Goal: Task Accomplishment & Management: Manage account settings

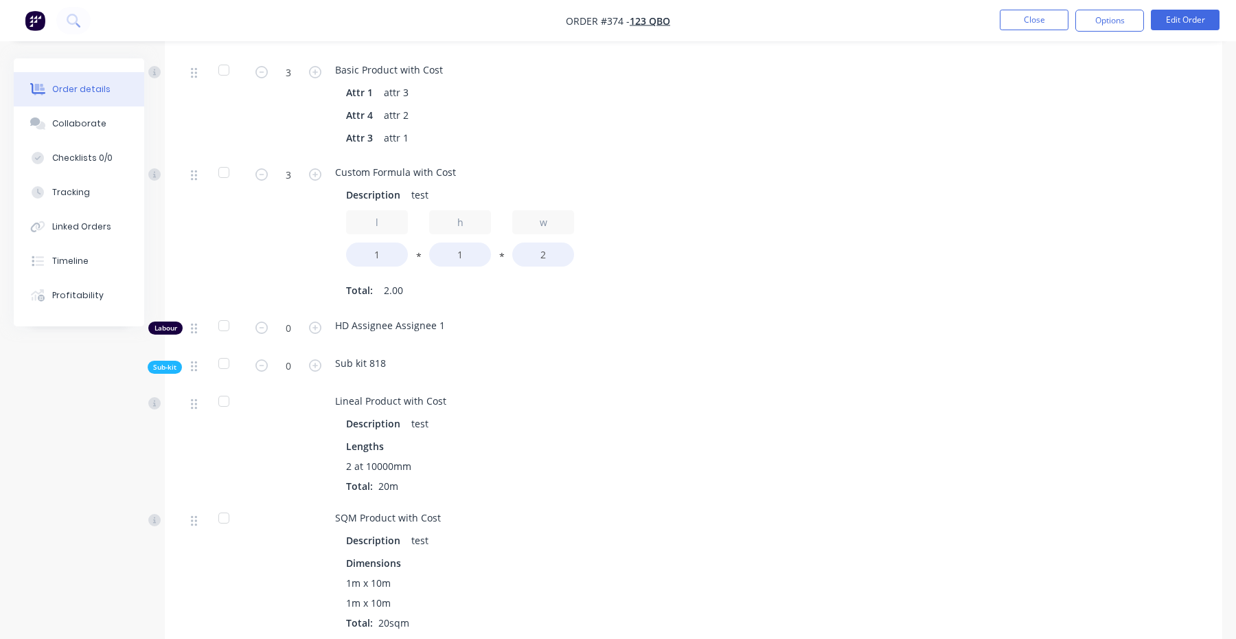
scroll to position [912, 0]
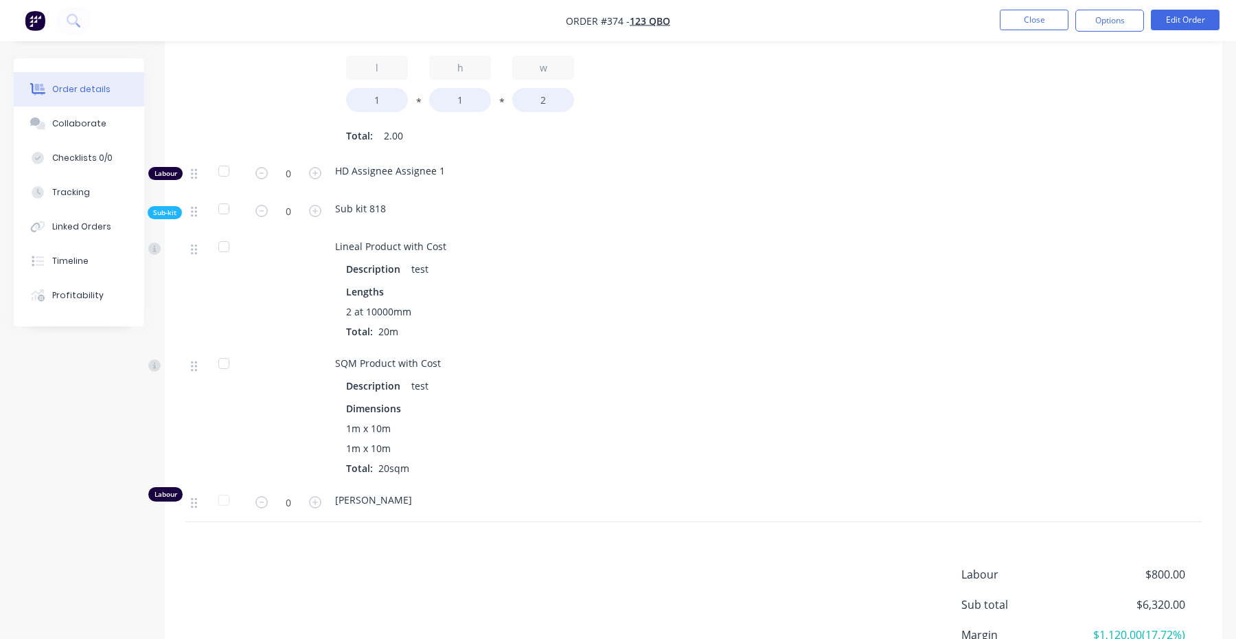
click at [163, 207] on span "Sub-kit" at bounding box center [164, 212] width 23 height 10
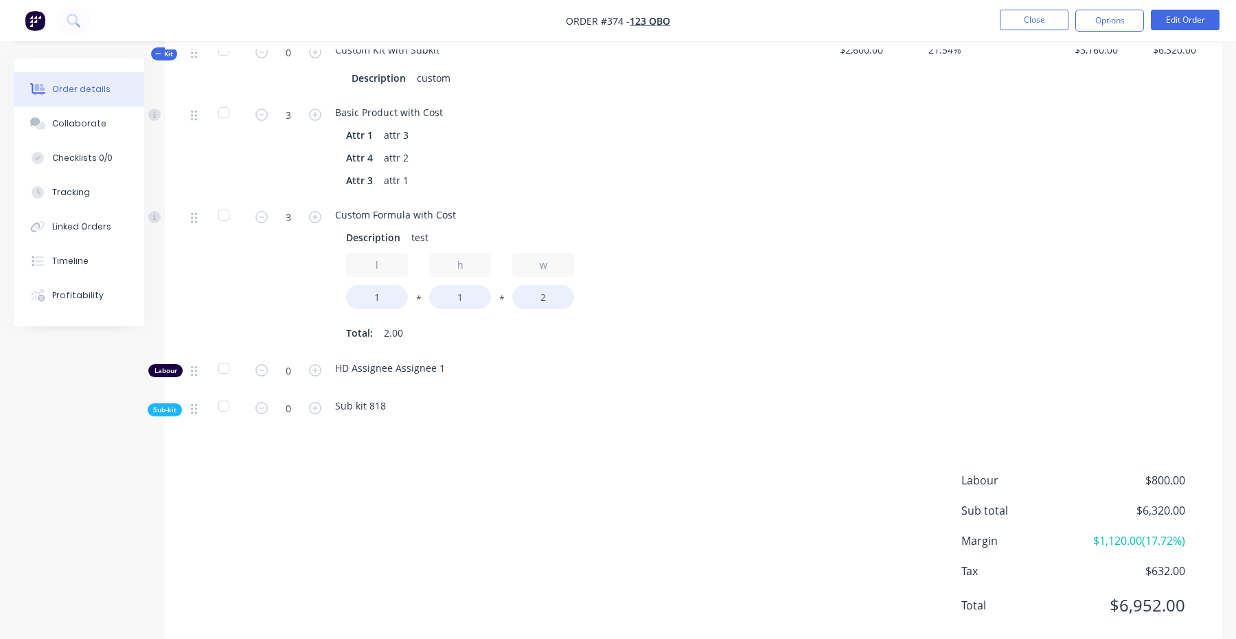
click at [173, 404] on span "Sub-kit" at bounding box center [164, 409] width 23 height 10
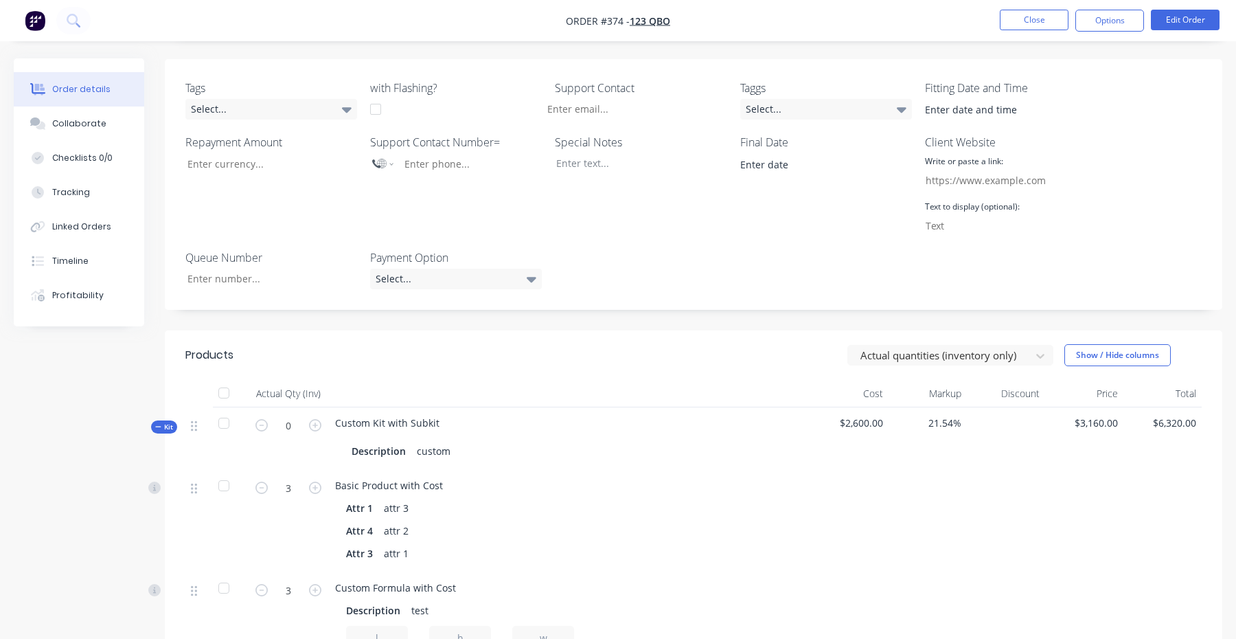
scroll to position [367, 0]
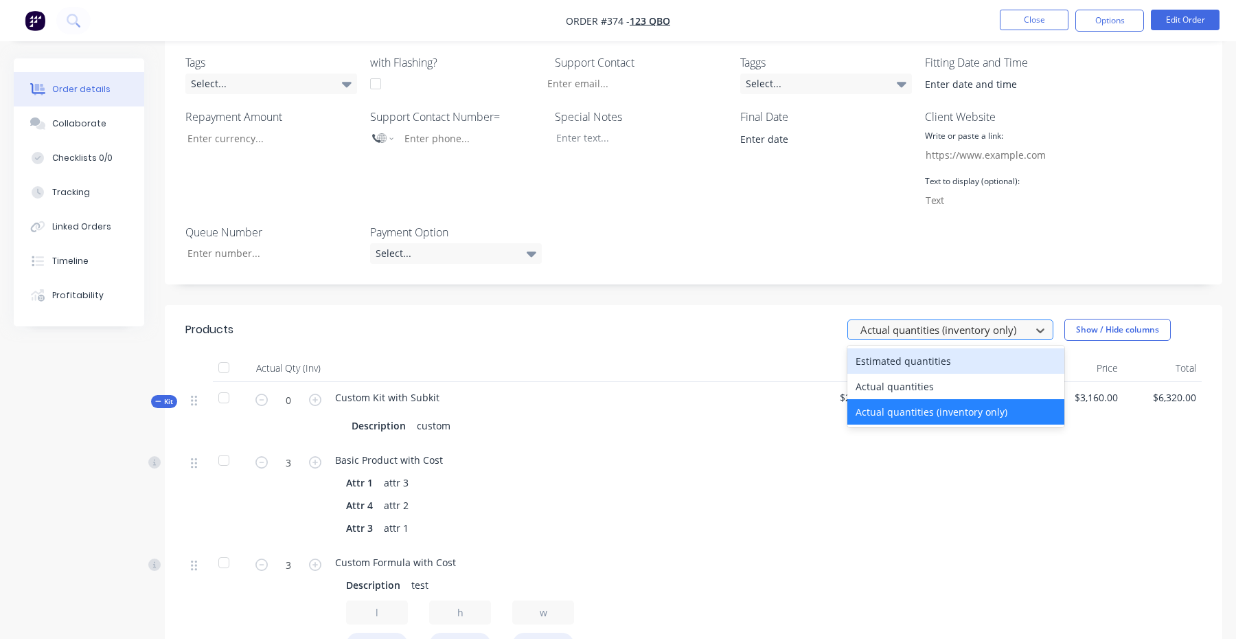
click at [967, 321] on div at bounding box center [941, 329] width 165 height 17
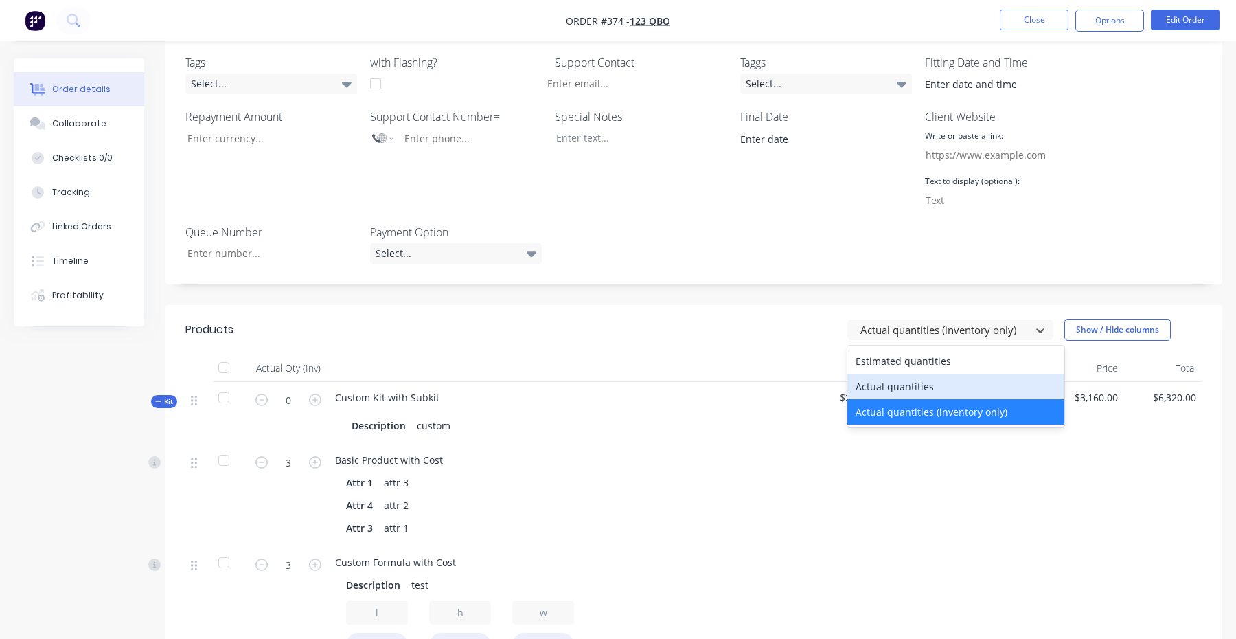
click at [908, 374] on div "Actual quantities" at bounding box center [955, 386] width 217 height 25
type input "2"
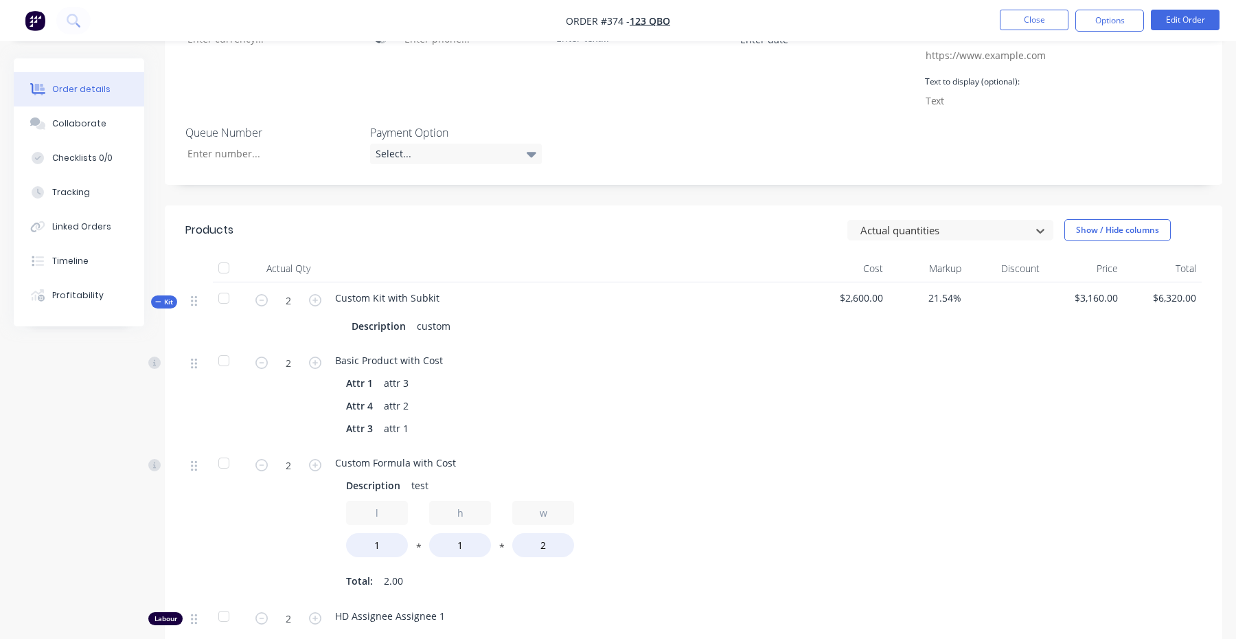
scroll to position [667, 0]
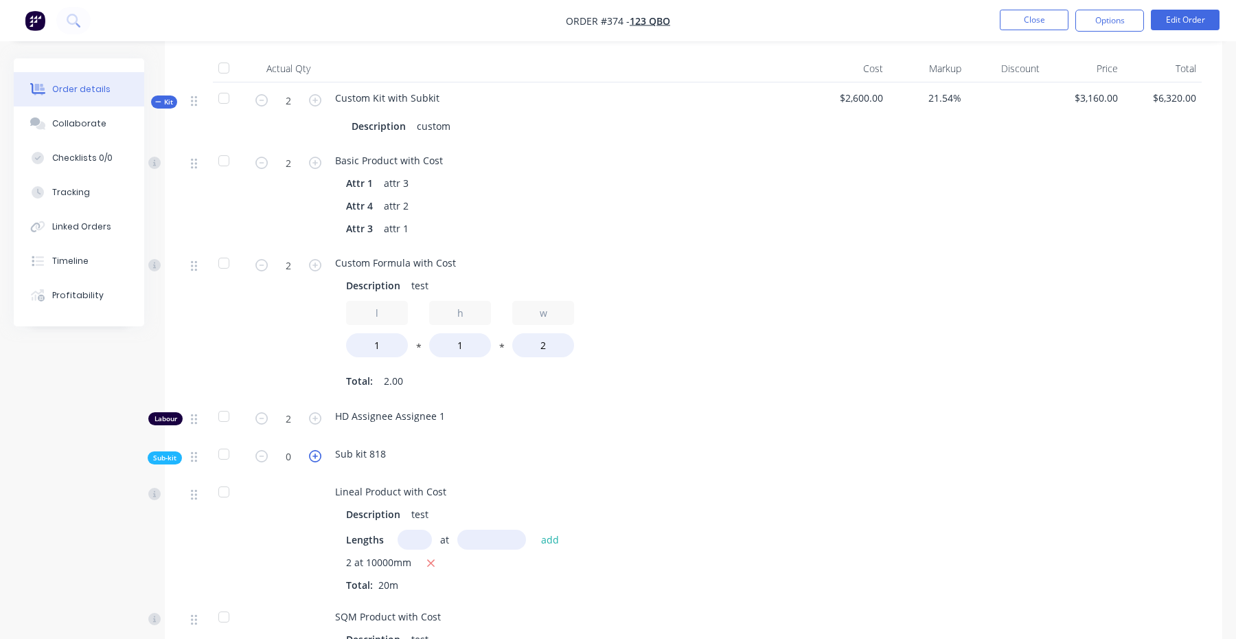
click at [318, 450] on icon "button" at bounding box center [315, 456] width 12 height 12
click at [315, 450] on icon "button" at bounding box center [315, 456] width 12 height 12
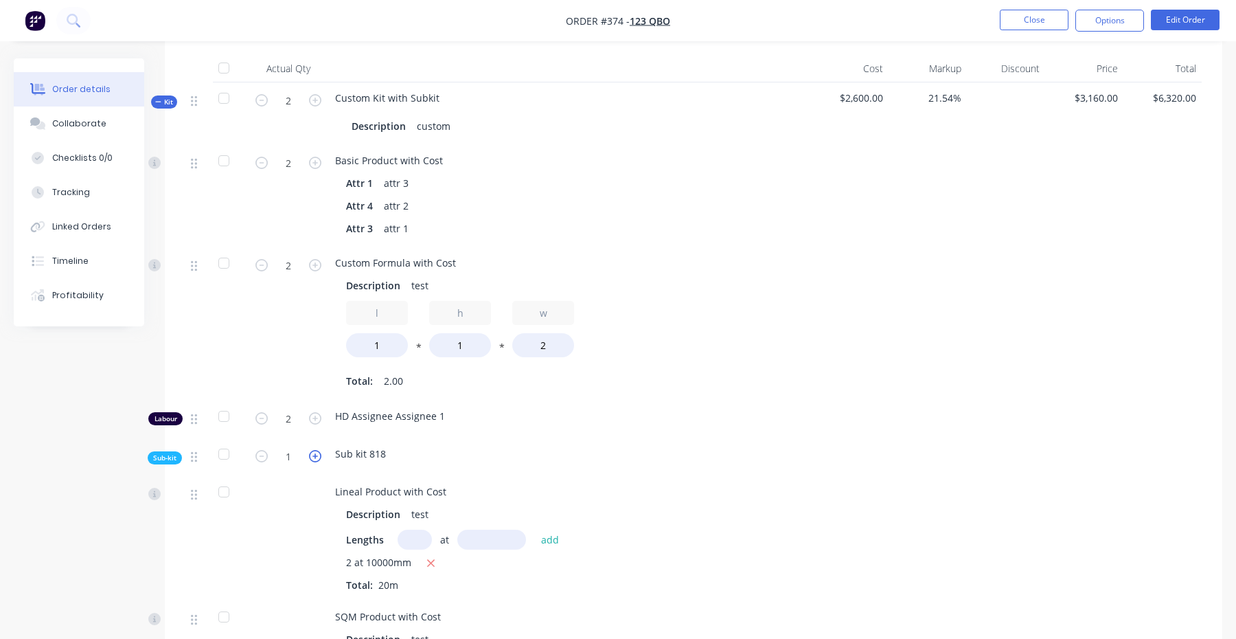
click at [315, 450] on icon "button" at bounding box center [315, 456] width 12 height 12
type input "0"
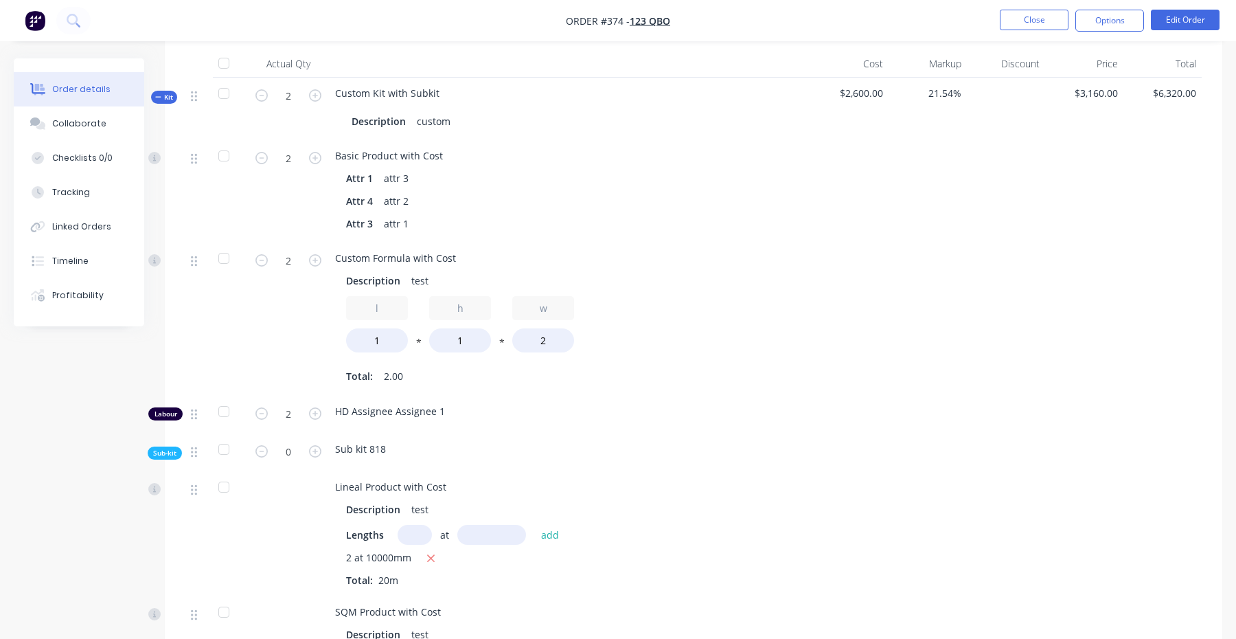
scroll to position [575, 0]
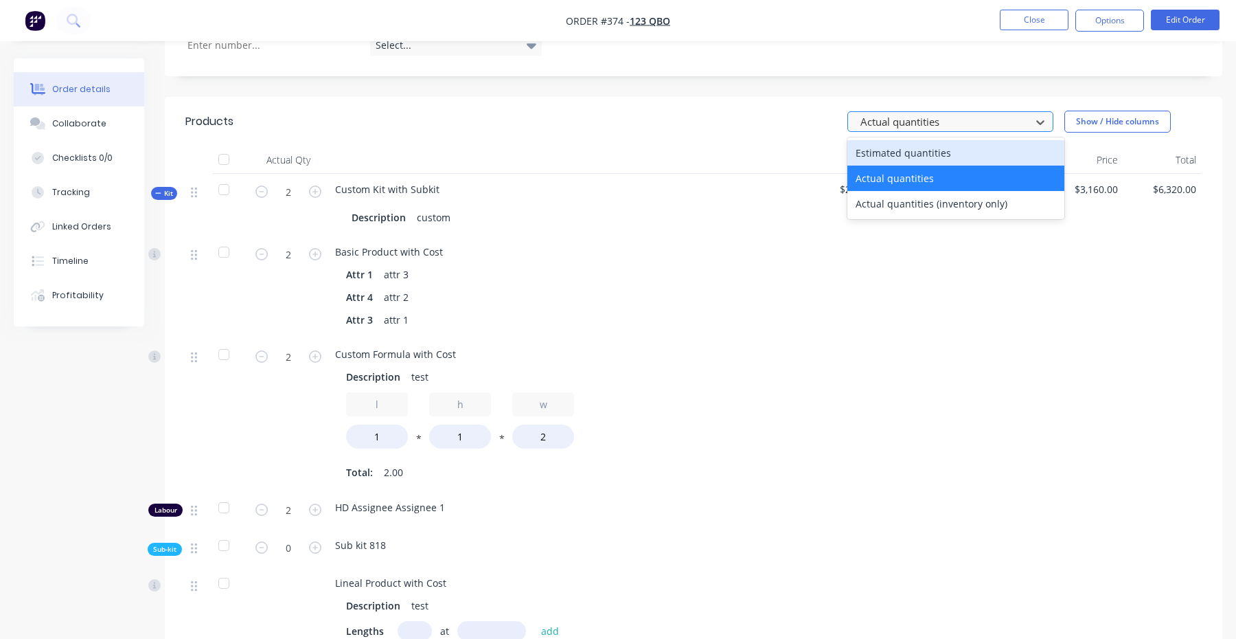
click at [953, 113] on div at bounding box center [941, 121] width 165 height 17
click at [939, 140] on div "Estimated quantities" at bounding box center [955, 152] width 217 height 25
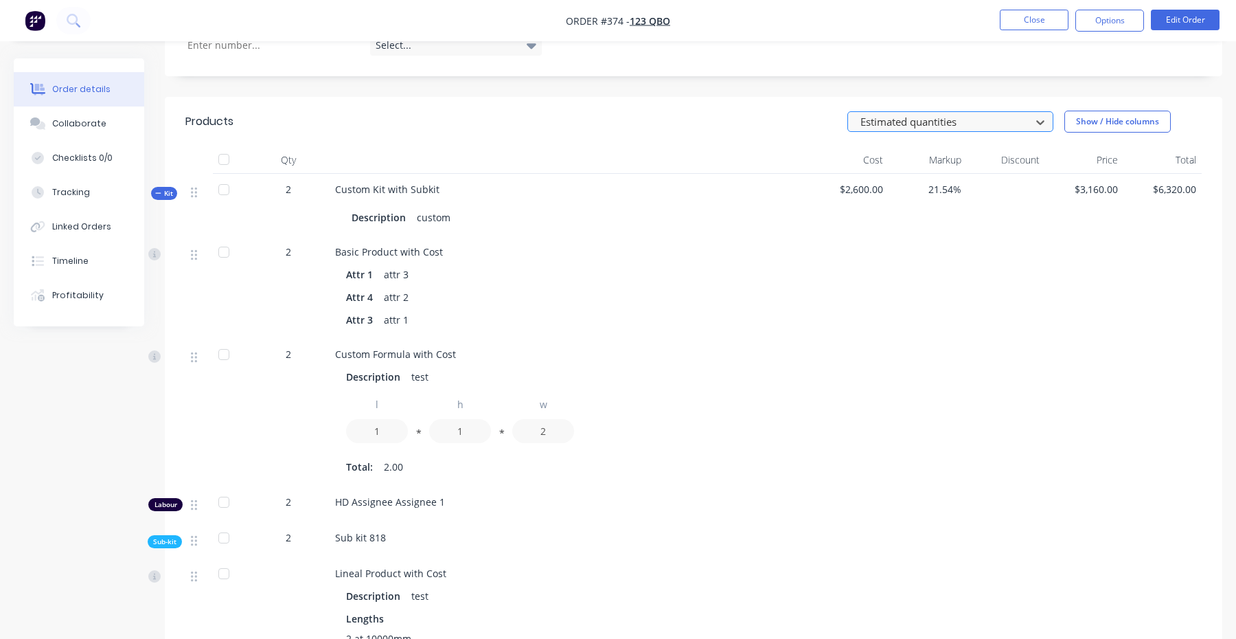
click at [964, 113] on div at bounding box center [941, 121] width 165 height 17
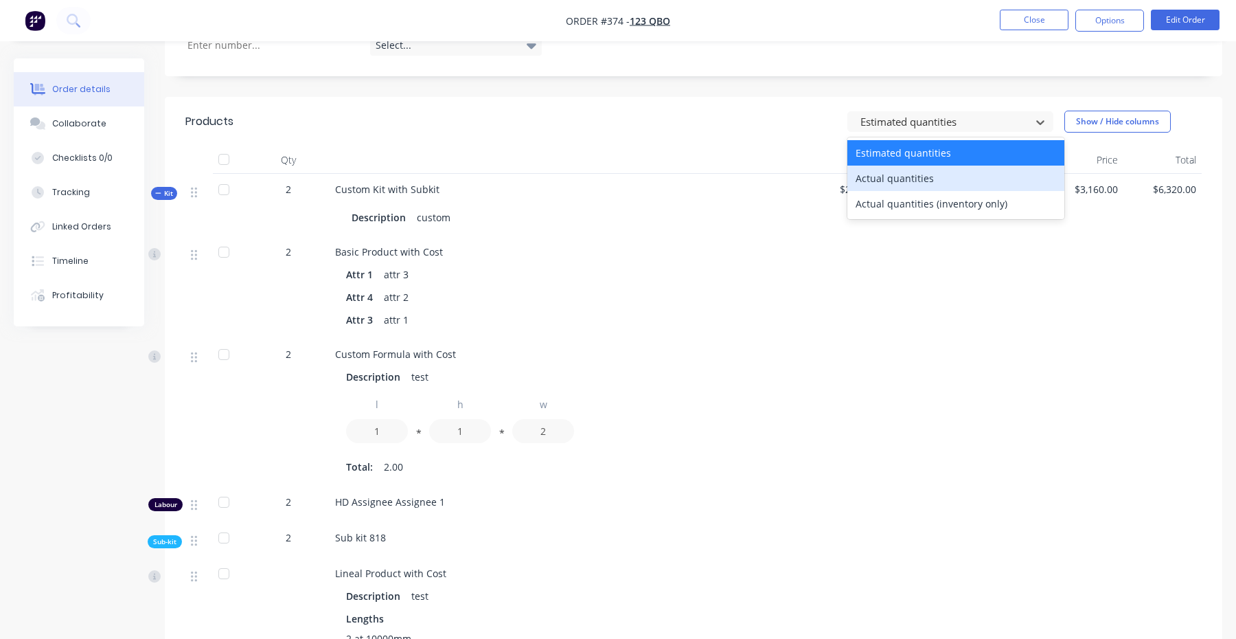
click at [959, 165] on div "Actual quantities" at bounding box center [955, 177] width 217 height 25
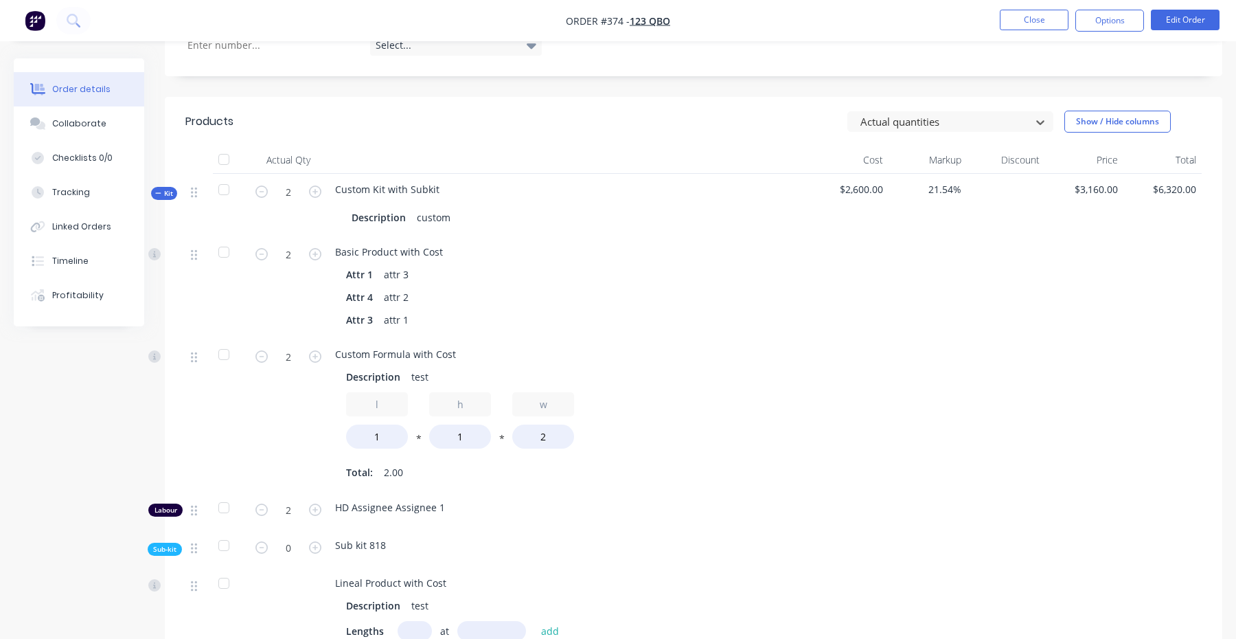
drag, startPoint x: 969, startPoint y: 90, endPoint x: 969, endPoint y: 101, distance: 11.0
click at [969, 113] on div at bounding box center [941, 121] width 165 height 17
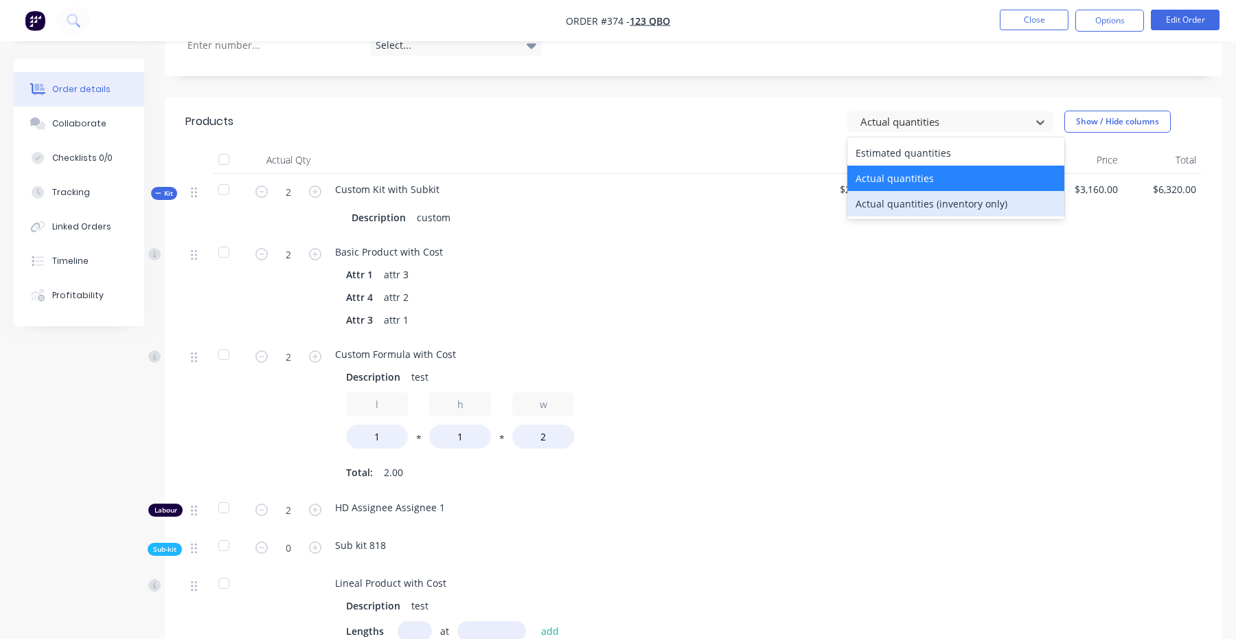
click at [950, 191] on div "Actual quantities (inventory only)" at bounding box center [955, 203] width 217 height 25
type input "0"
type input "3"
type input "0"
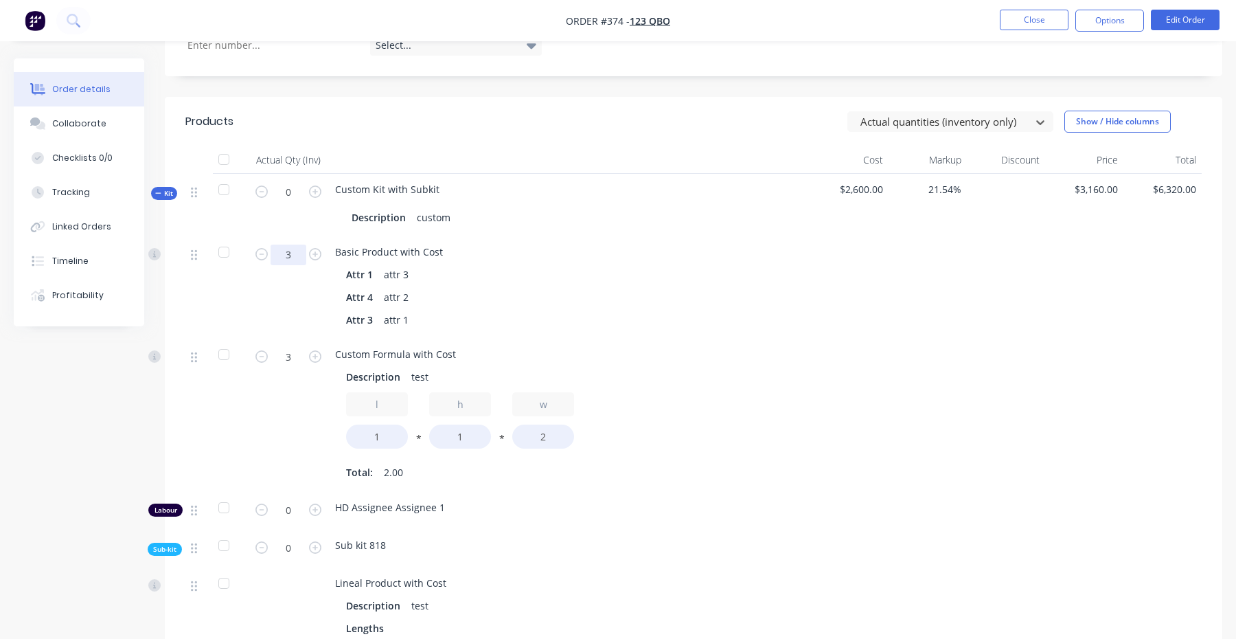
click at [297, 244] on input "3" at bounding box center [289, 254] width 36 height 21
click at [567, 347] on div "Custom Formula with Cost" at bounding box center [570, 354] width 470 height 14
click at [324, 174] on div "0" at bounding box center [288, 205] width 82 height 62
click at [376, 529] on div "Sub kit 818" at bounding box center [570, 548] width 481 height 38
click at [319, 536] on form "0" at bounding box center [288, 546] width 71 height 21
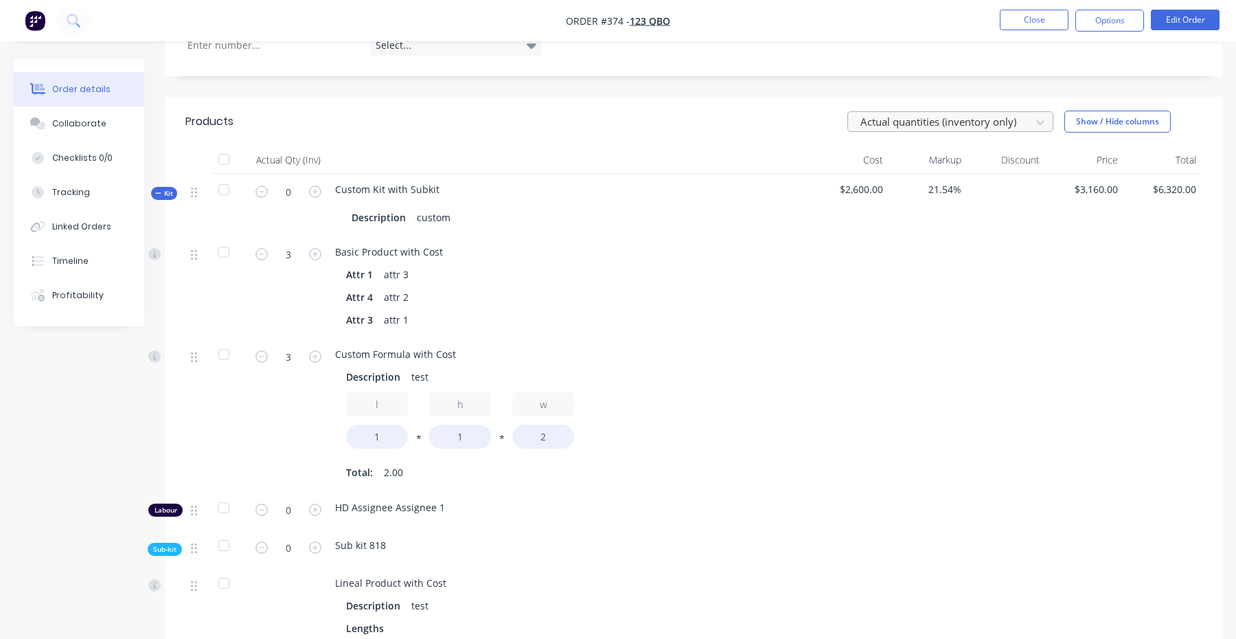
click at [952, 113] on div at bounding box center [941, 121] width 165 height 17
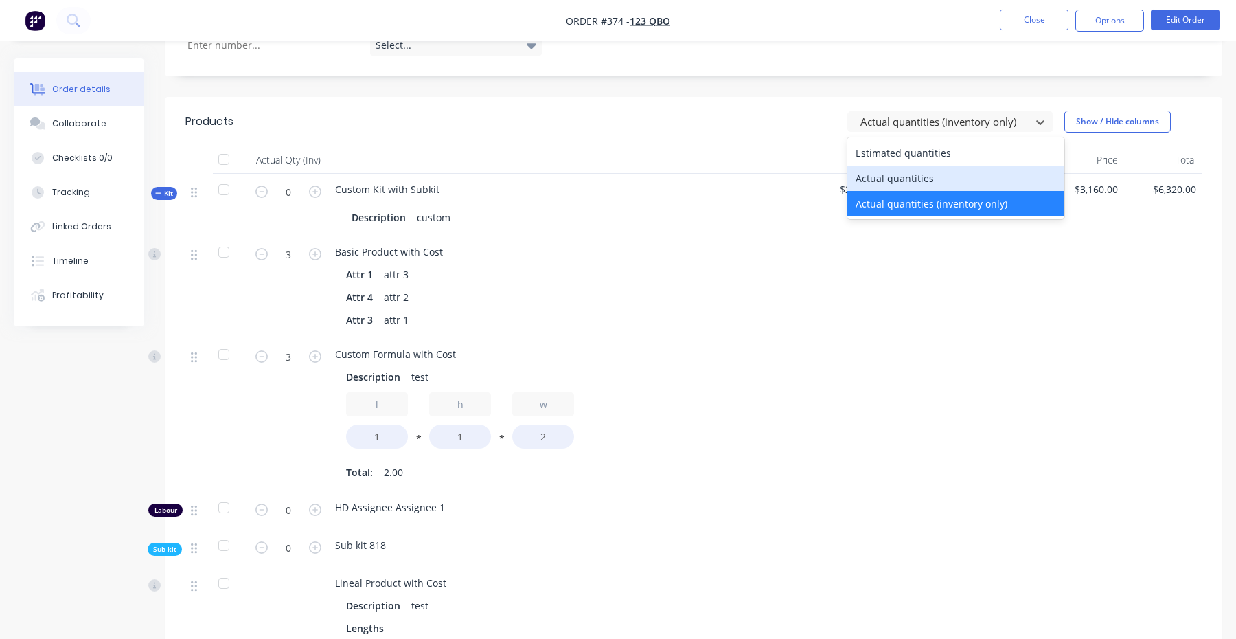
click at [926, 165] on div "Actual quantities" at bounding box center [955, 177] width 217 height 25
type input "2"
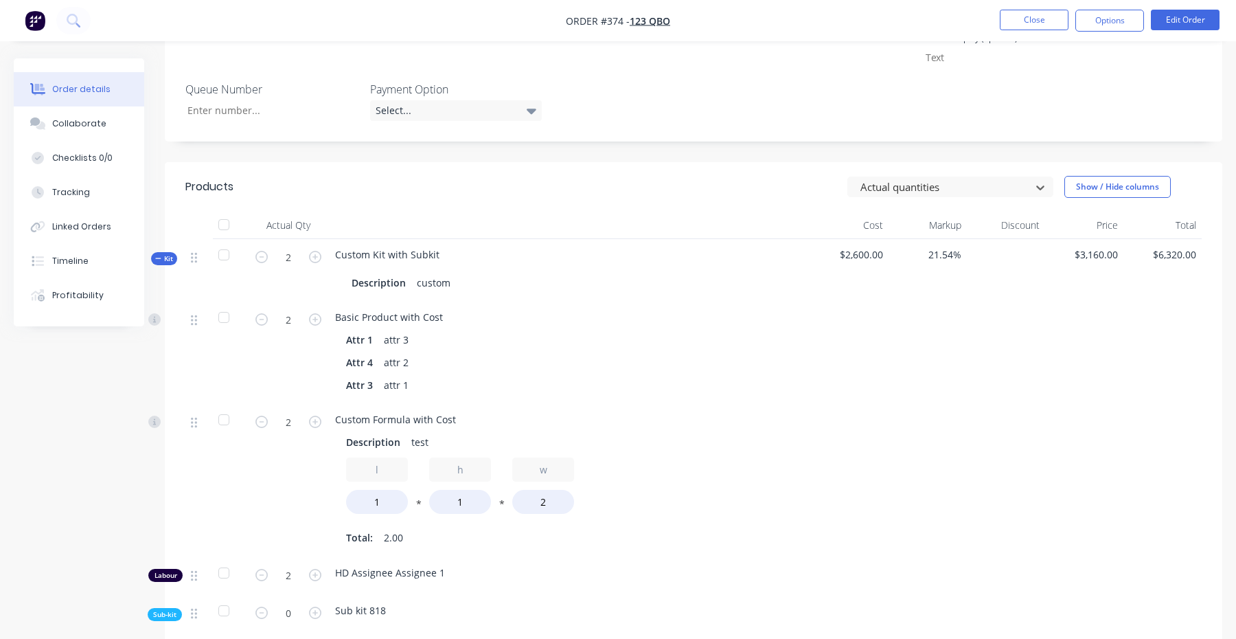
scroll to position [423, 0]
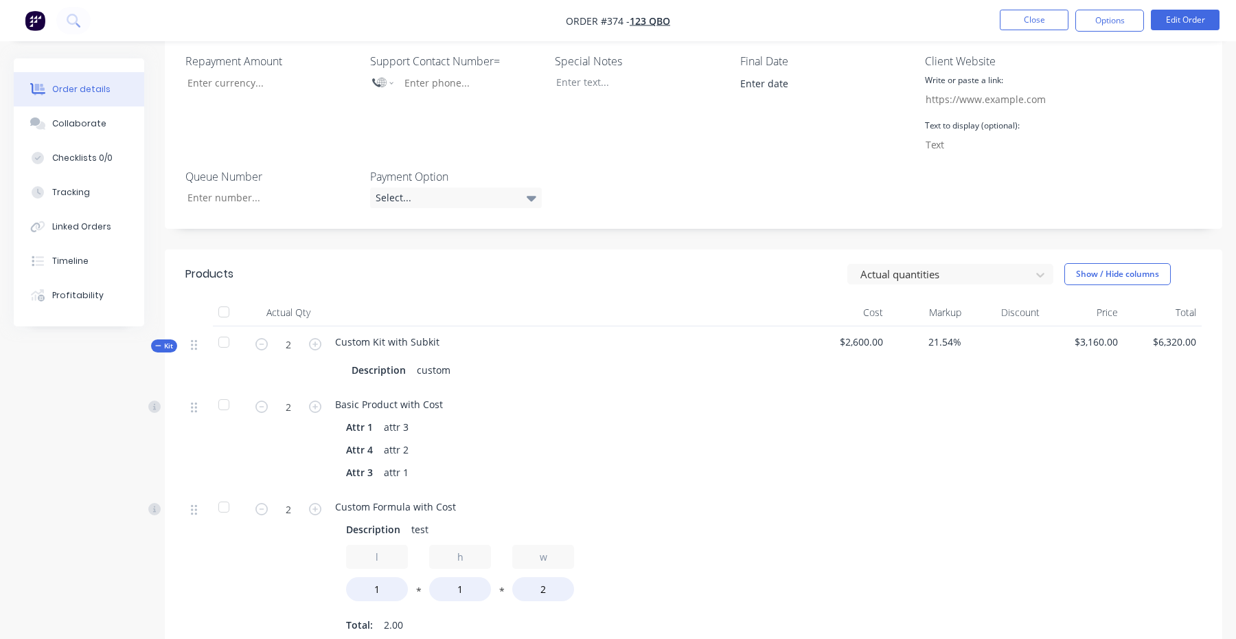
click at [909, 249] on header "Products Actual quantities Show / Hide columns" at bounding box center [693, 273] width 1057 height 49
click at [909, 266] on div at bounding box center [941, 274] width 165 height 17
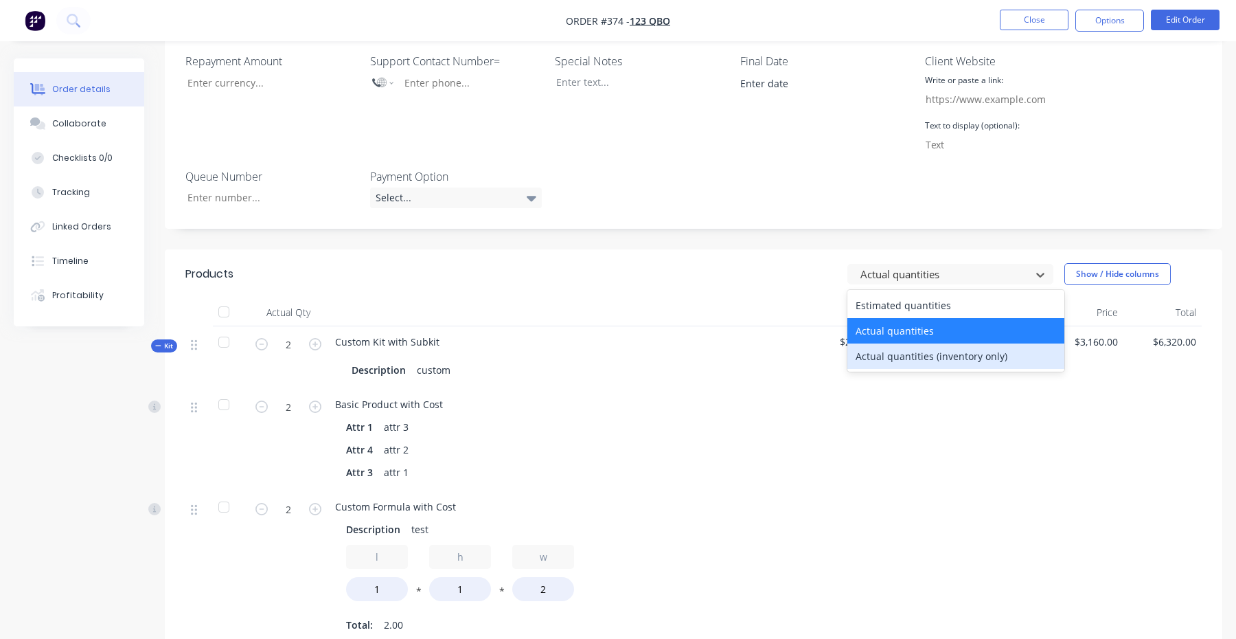
click at [902, 343] on div "Actual quantities (inventory only)" at bounding box center [955, 355] width 217 height 25
type input "0"
type input "3"
type input "0"
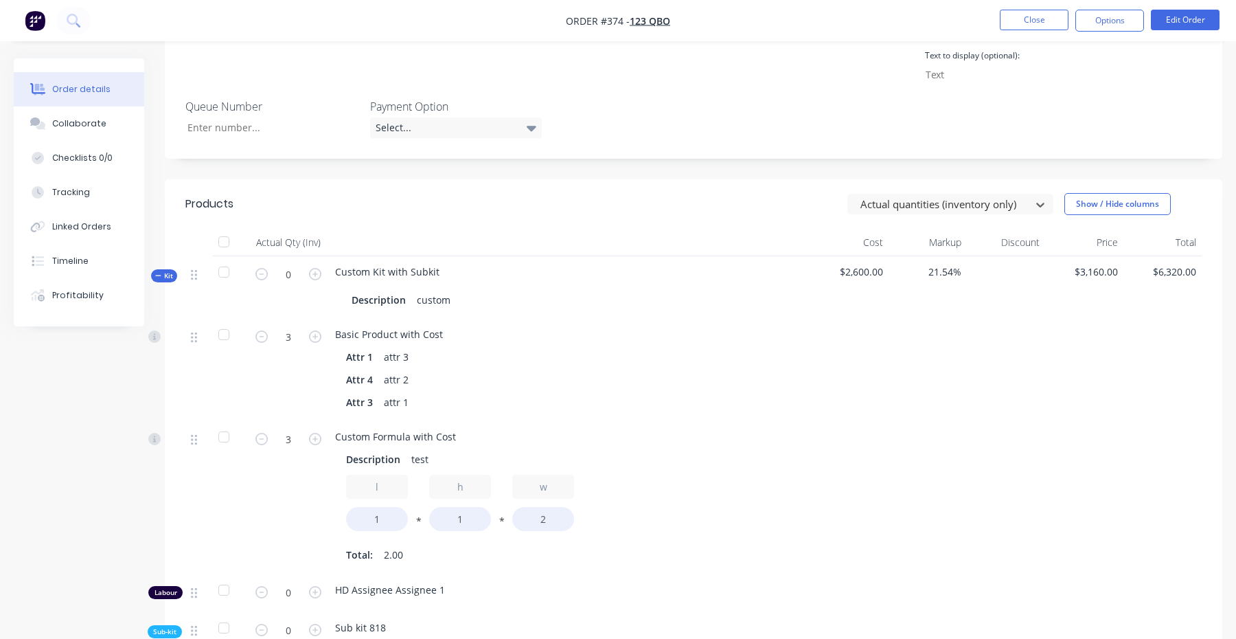
scroll to position [494, 0]
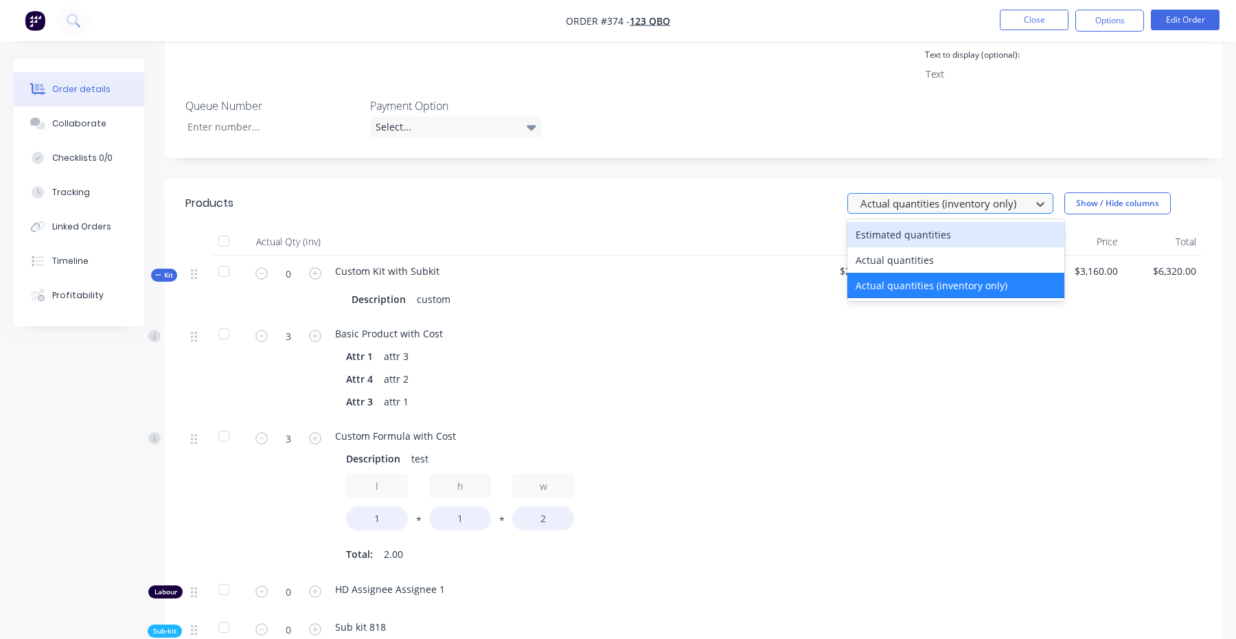
click at [966, 195] on div at bounding box center [941, 203] width 165 height 17
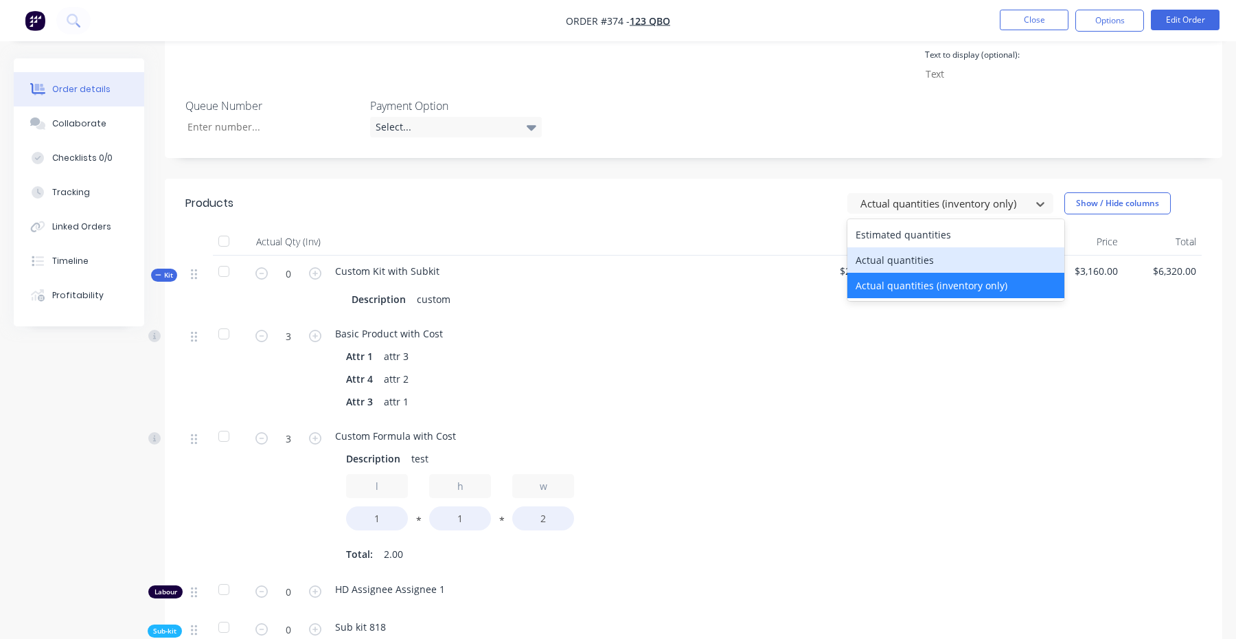
click at [934, 247] on div "Actual quantities" at bounding box center [955, 259] width 217 height 25
type input "2"
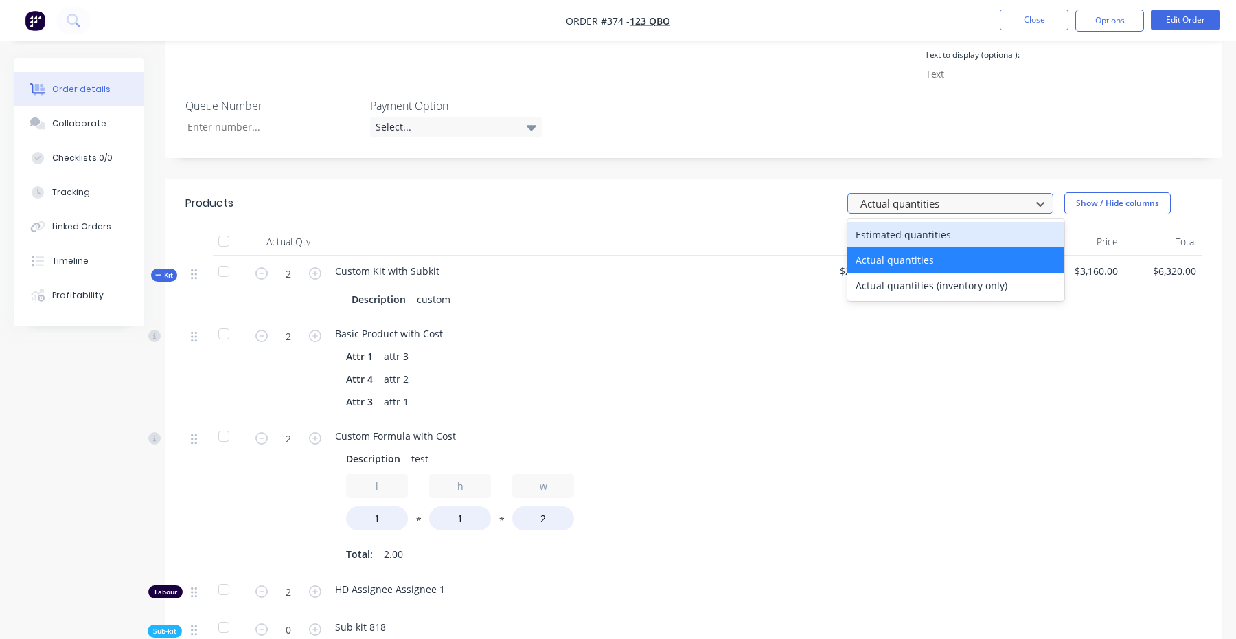
click at [953, 195] on div at bounding box center [941, 203] width 165 height 17
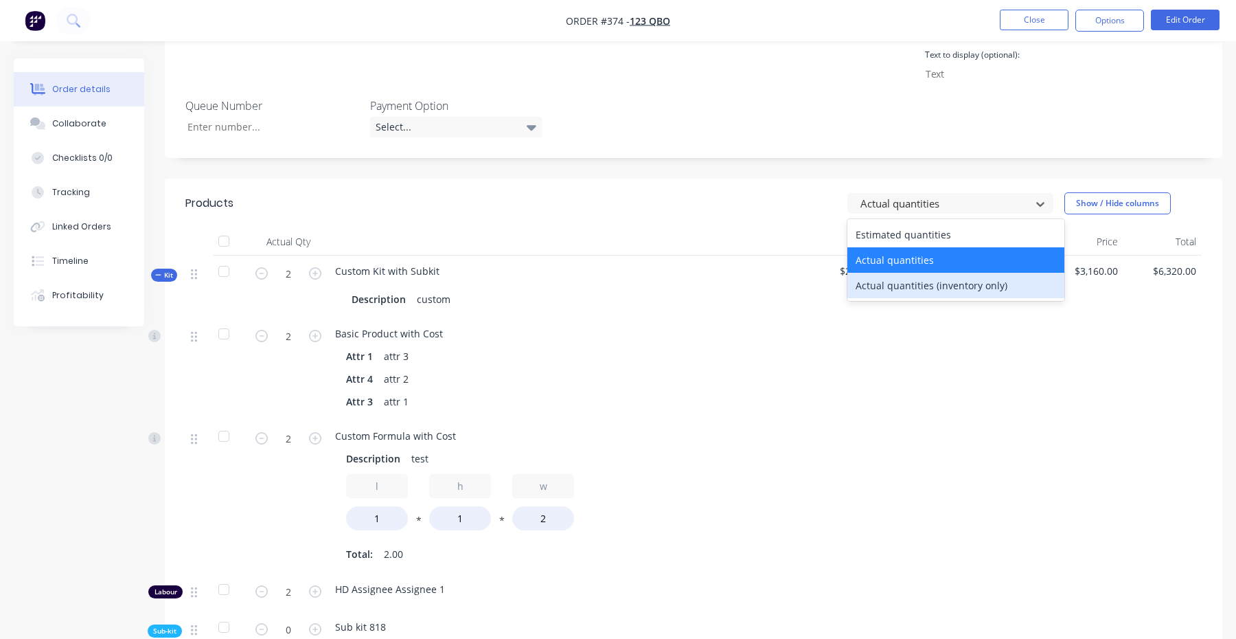
click at [930, 273] on div "Actual quantities (inventory only)" at bounding box center [955, 285] width 217 height 25
type input "0"
type input "3"
type input "0"
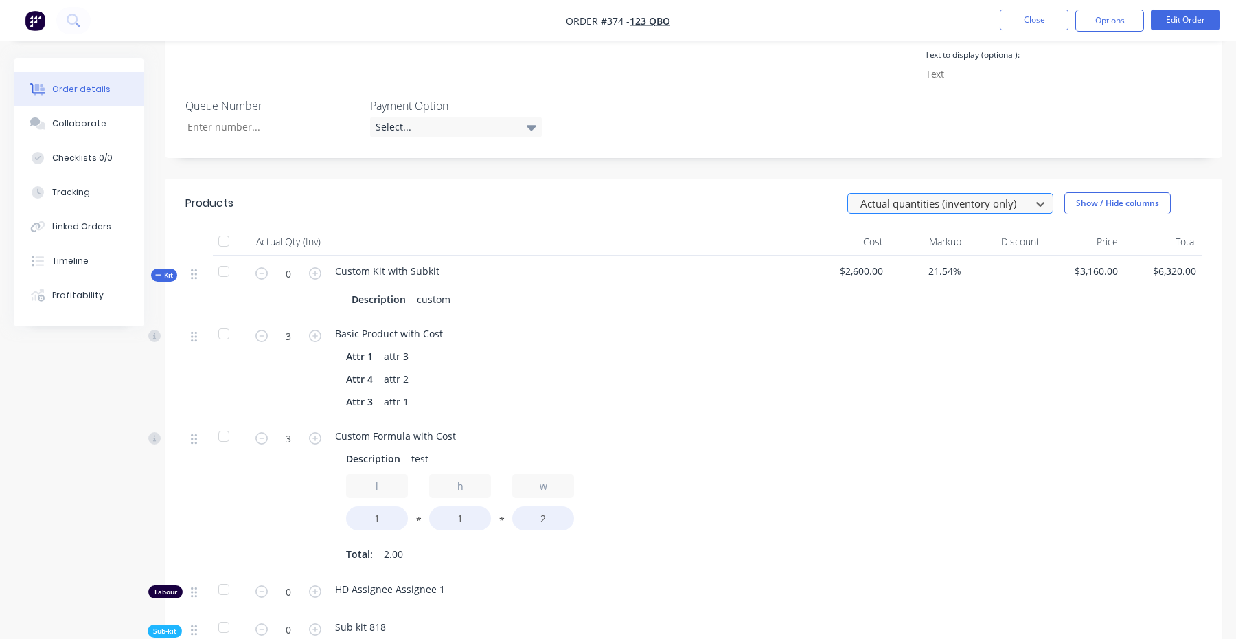
click at [967, 195] on div at bounding box center [941, 203] width 165 height 17
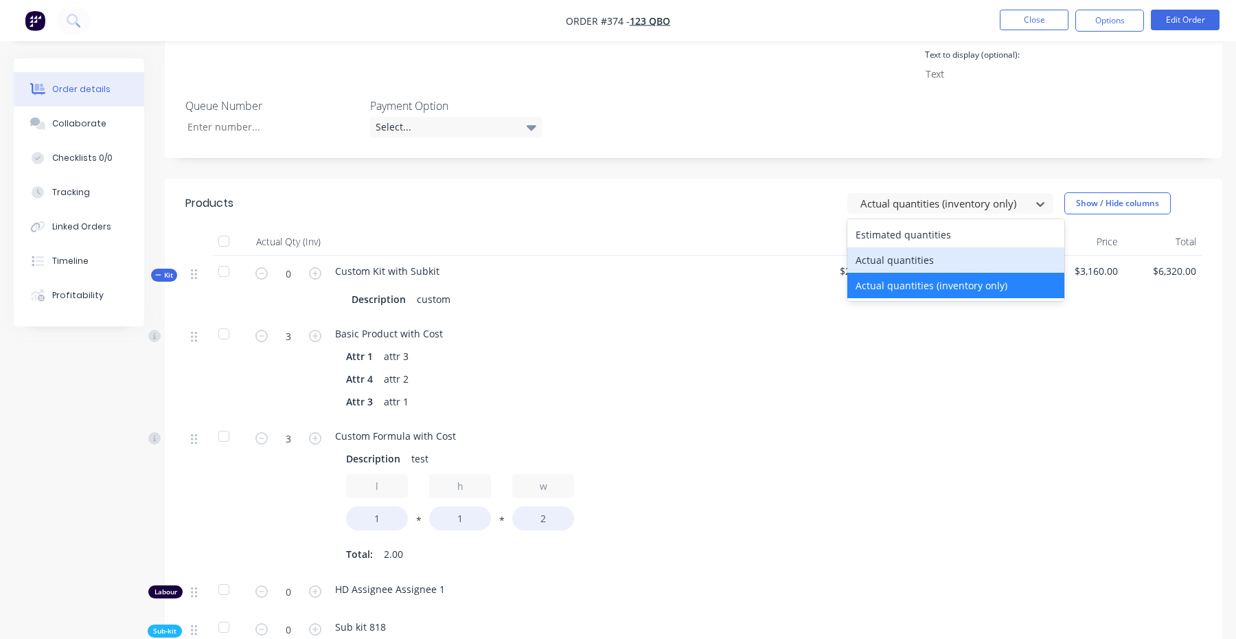
click at [940, 247] on div "Actual quantities" at bounding box center [955, 259] width 217 height 25
type input "2"
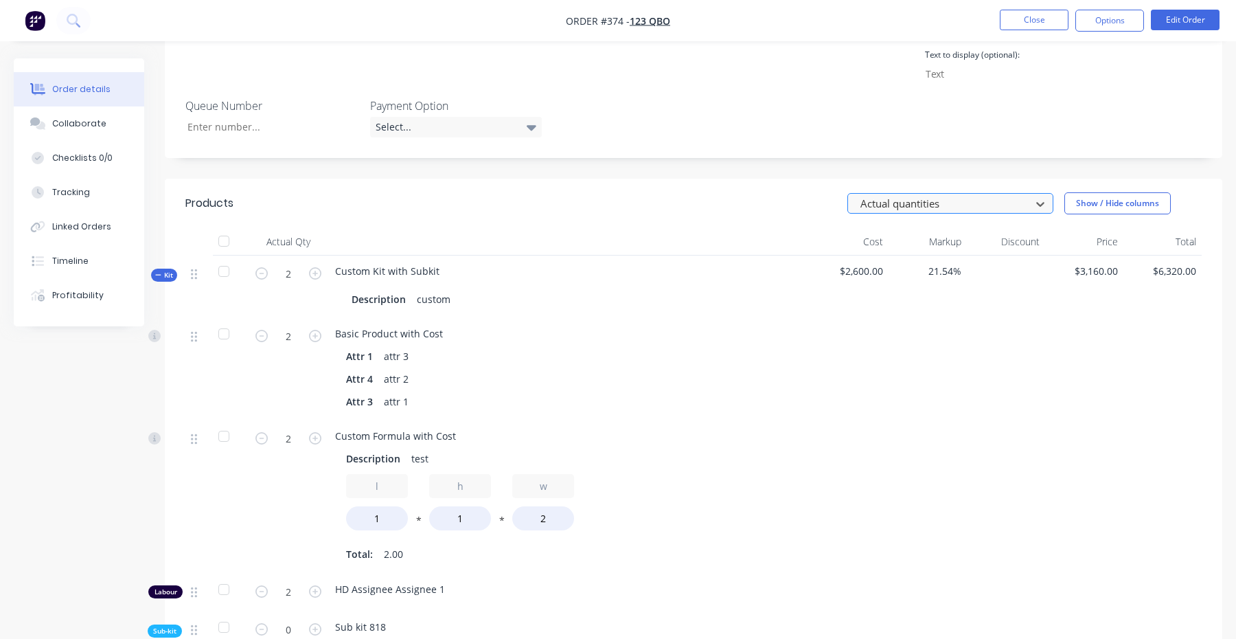
click at [954, 195] on div at bounding box center [941, 203] width 165 height 17
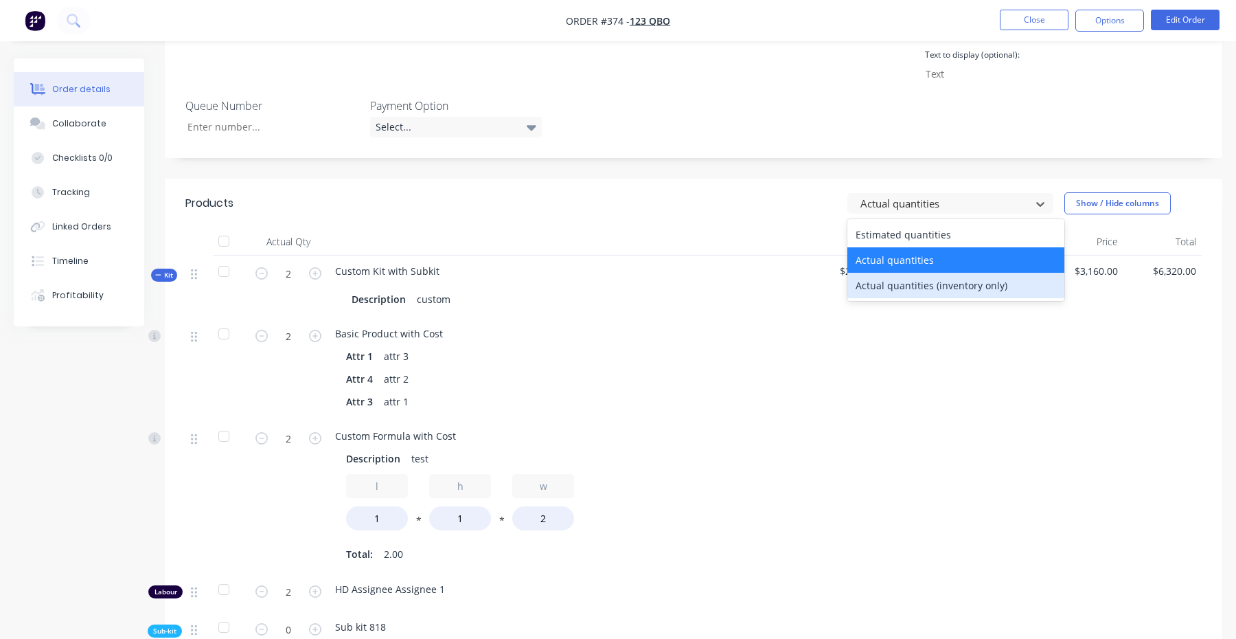
click at [941, 273] on div "Actual quantities (inventory only)" at bounding box center [955, 285] width 217 height 25
type input "0"
type input "3"
type input "0"
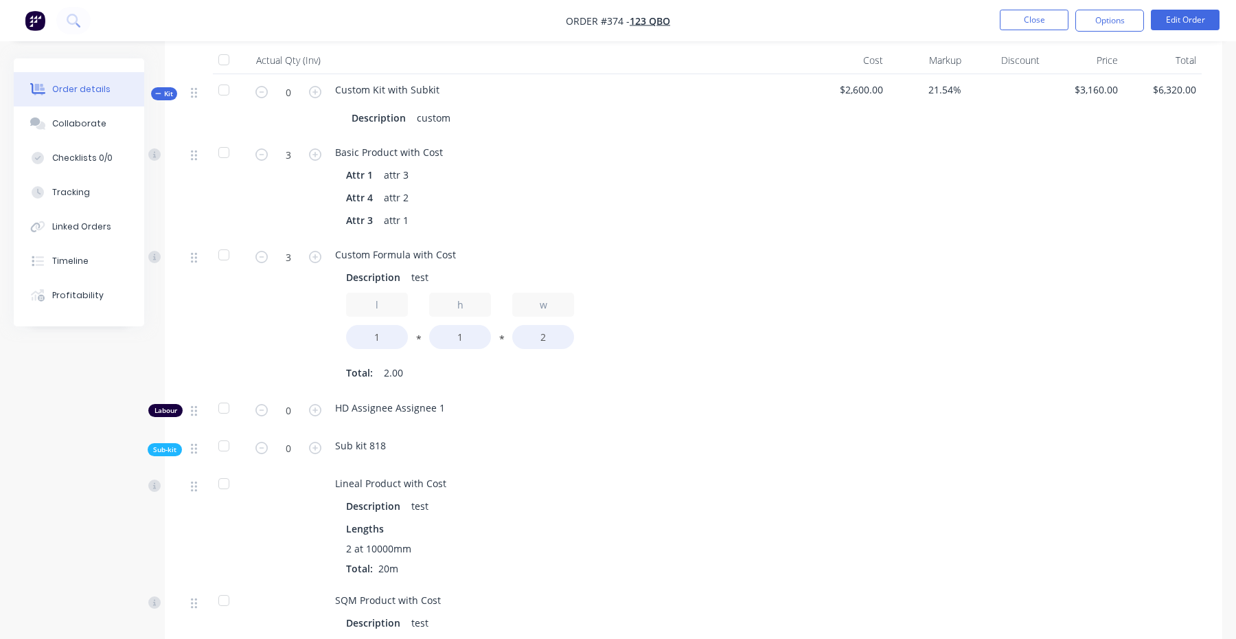
scroll to position [942, 0]
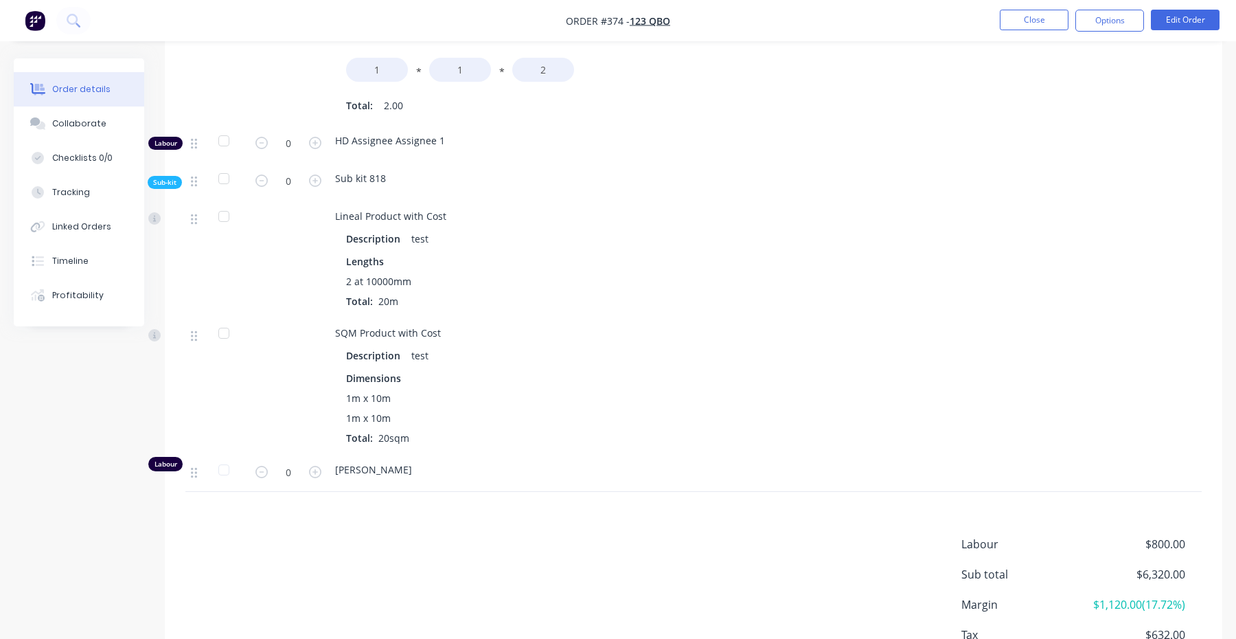
click at [391, 326] on span "SQM Product with Cost" at bounding box center [388, 332] width 106 height 13
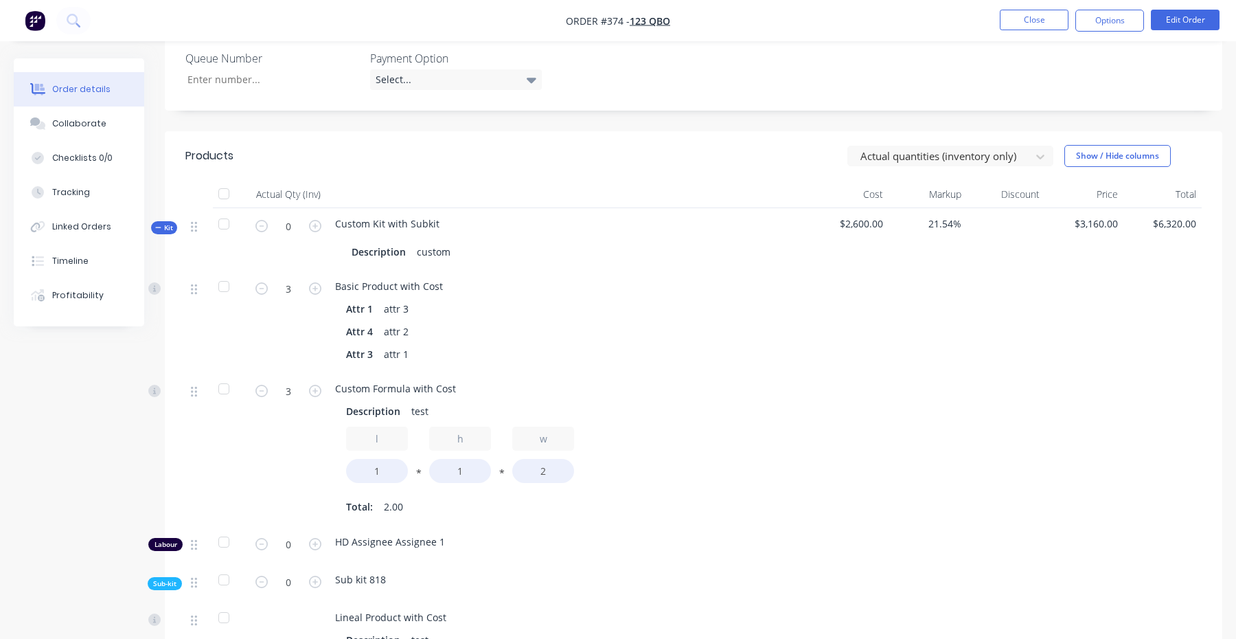
scroll to position [496, 0]
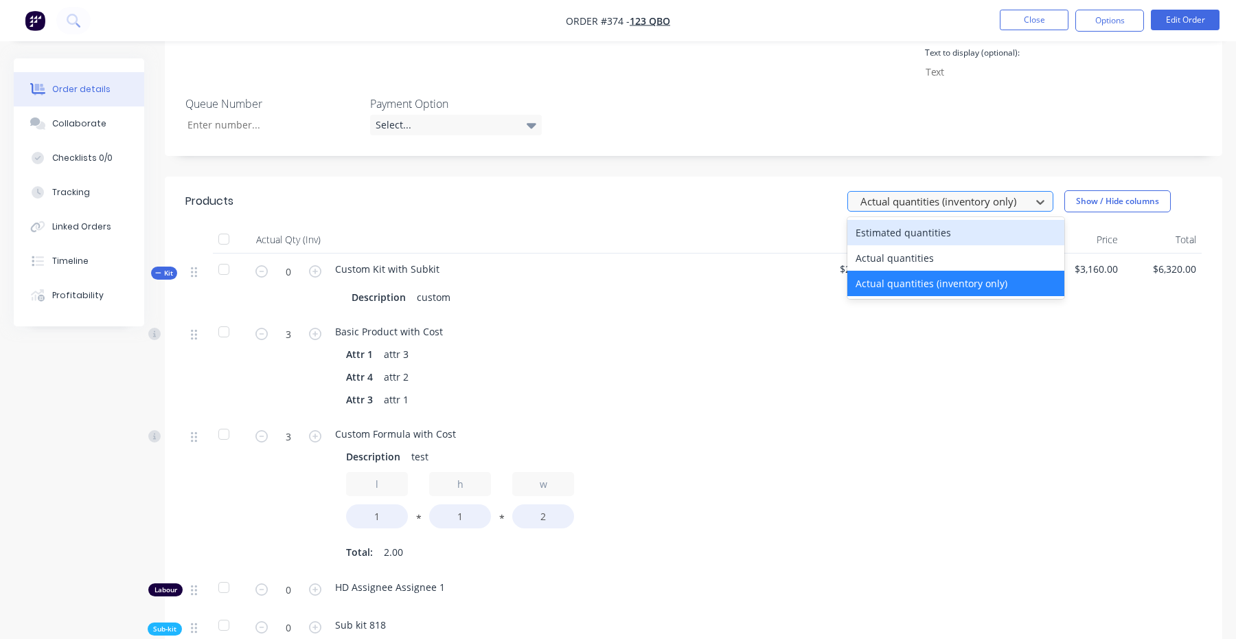
click at [939, 193] on div at bounding box center [941, 201] width 165 height 17
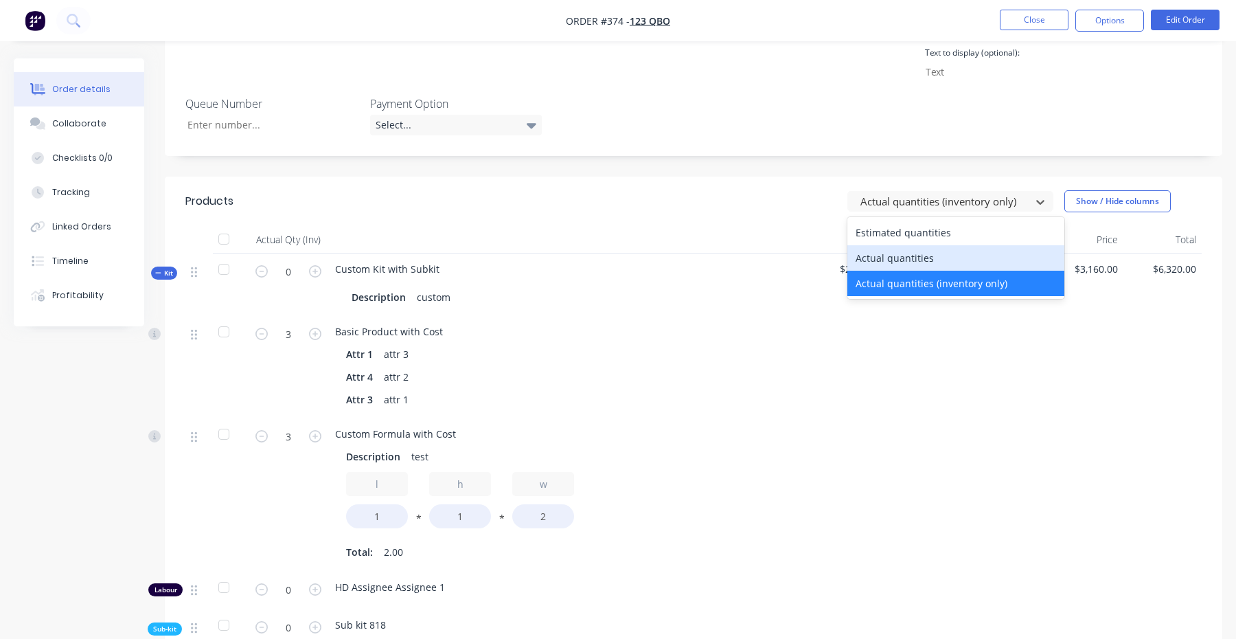
click at [930, 245] on div "Actual quantities" at bounding box center [955, 257] width 217 height 25
type input "2"
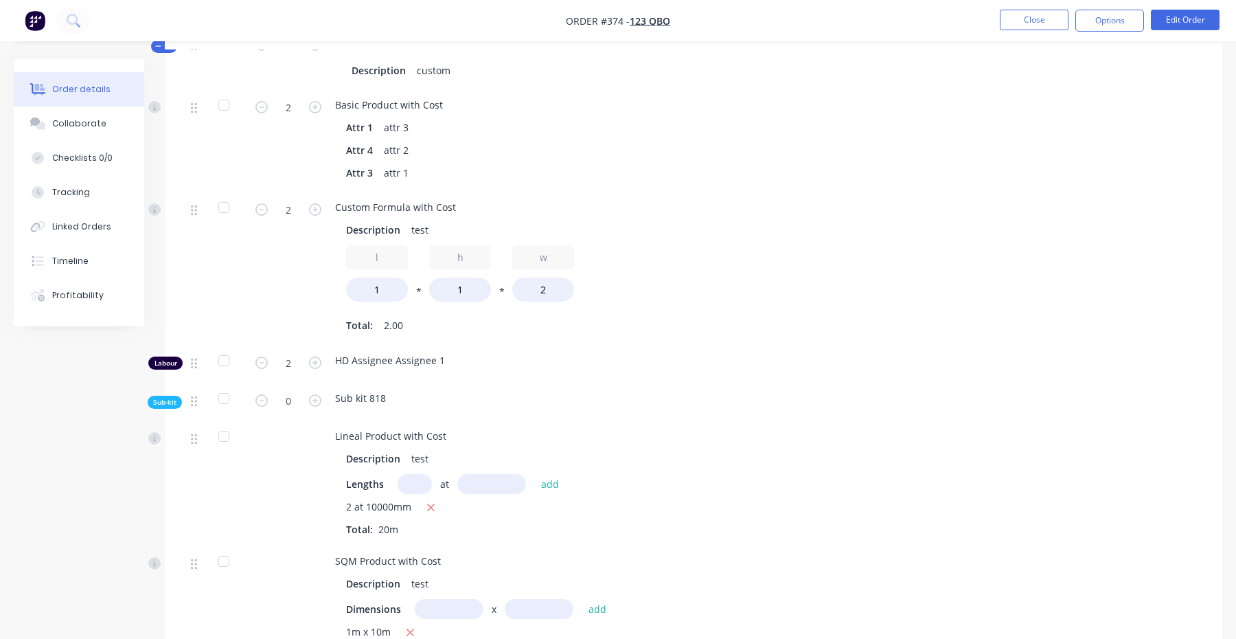
scroll to position [1025, 0]
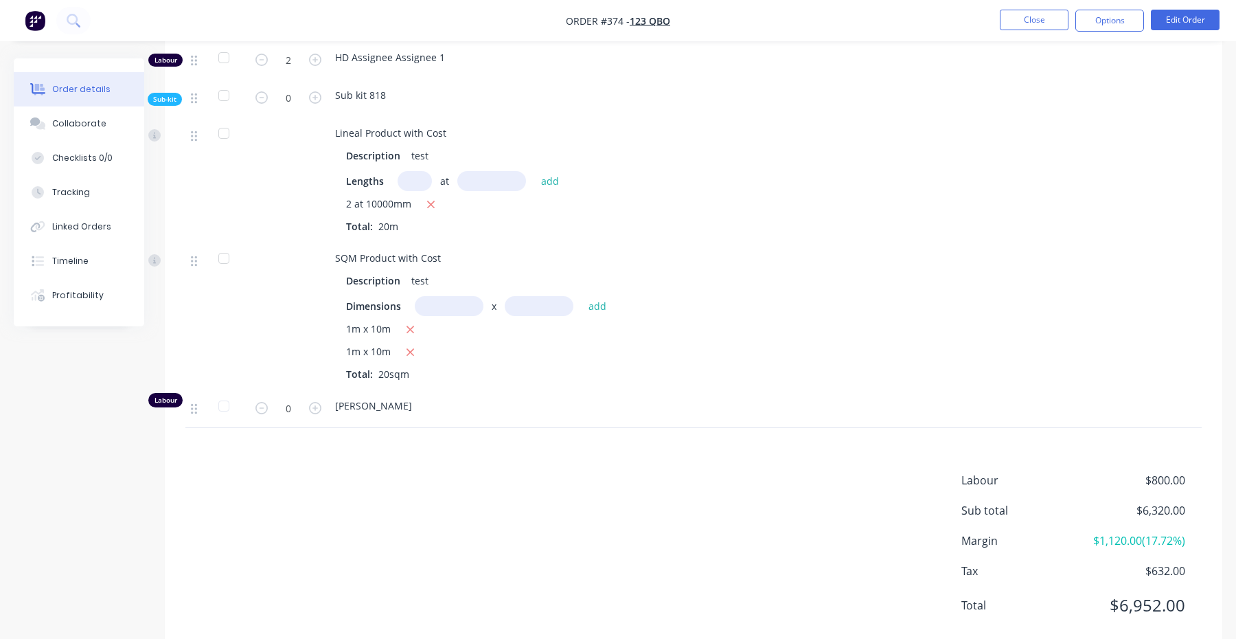
click at [315, 397] on form "0" at bounding box center [288, 407] width 71 height 21
click at [314, 402] on icon "button" at bounding box center [315, 408] width 12 height 12
click at [258, 402] on icon "button" at bounding box center [261, 408] width 12 height 12
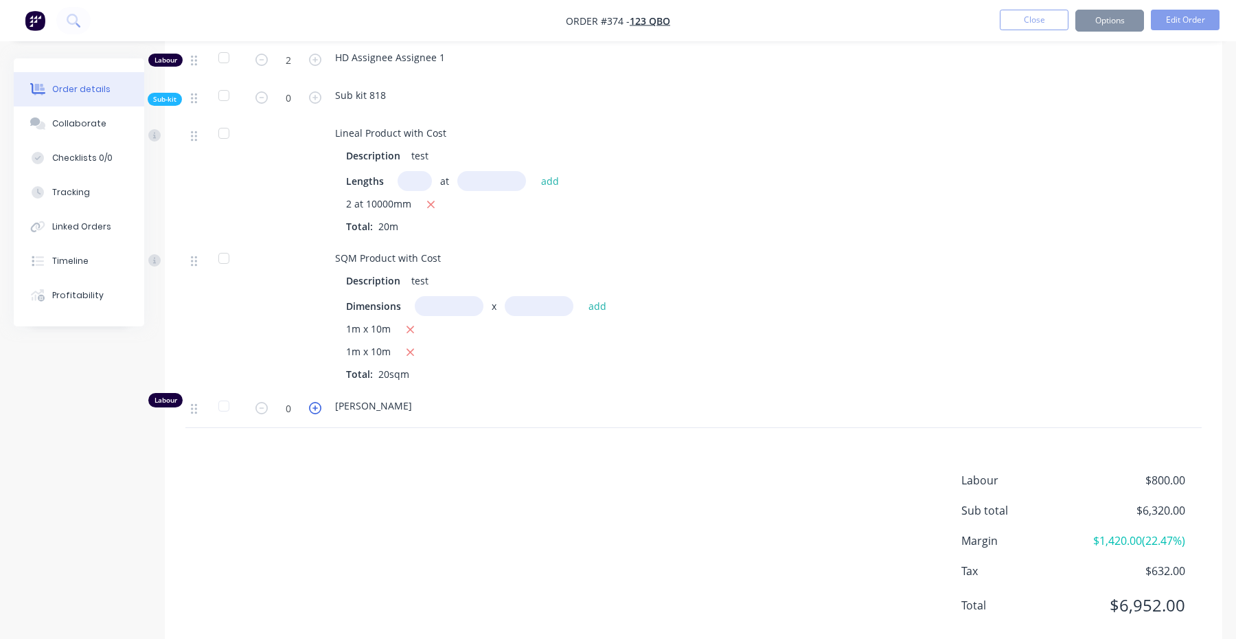
click at [319, 402] on icon "button" at bounding box center [315, 408] width 12 height 12
type input "0"
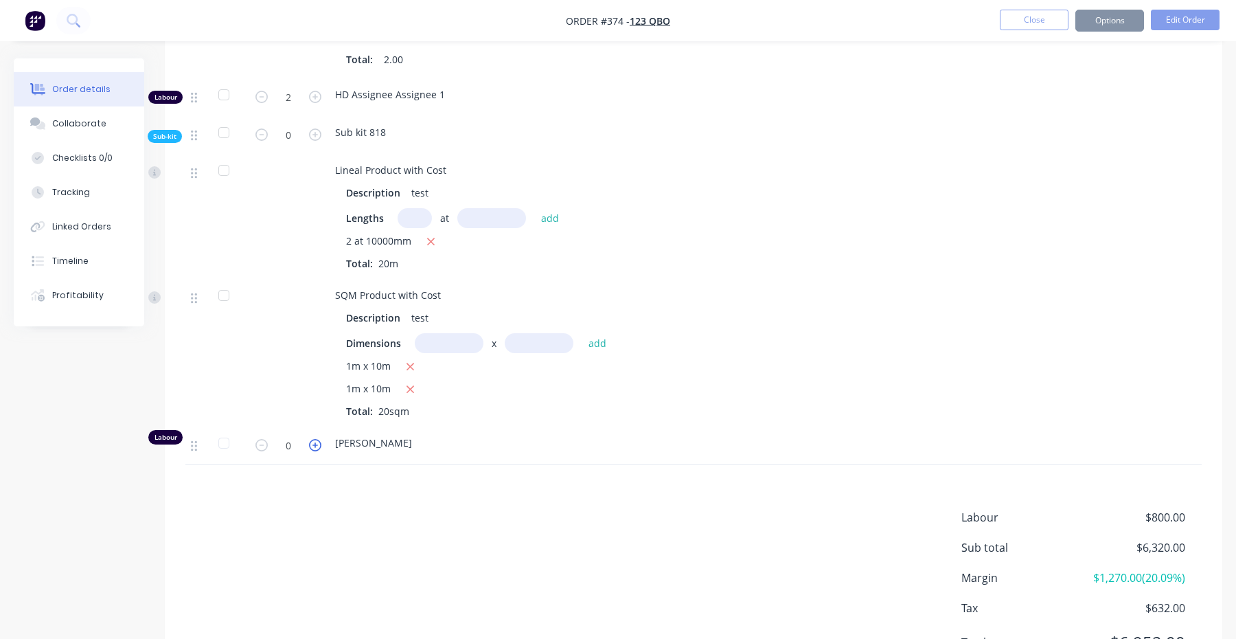
scroll to position [948, 0]
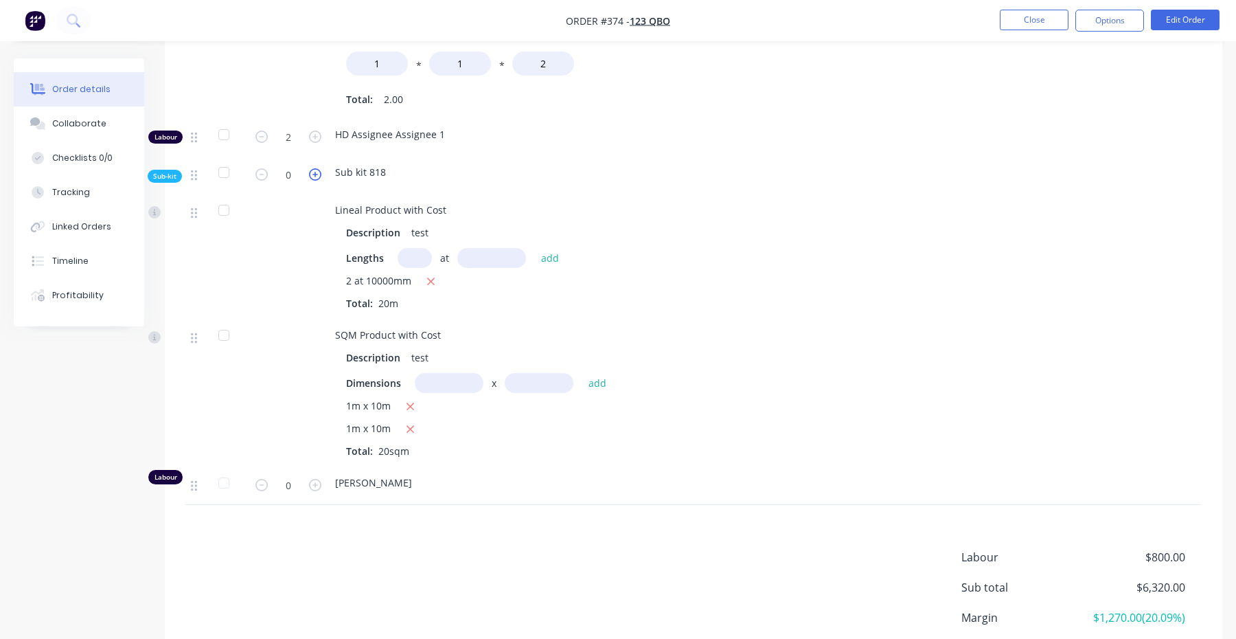
click at [316, 168] on icon "button" at bounding box center [315, 174] width 12 height 12
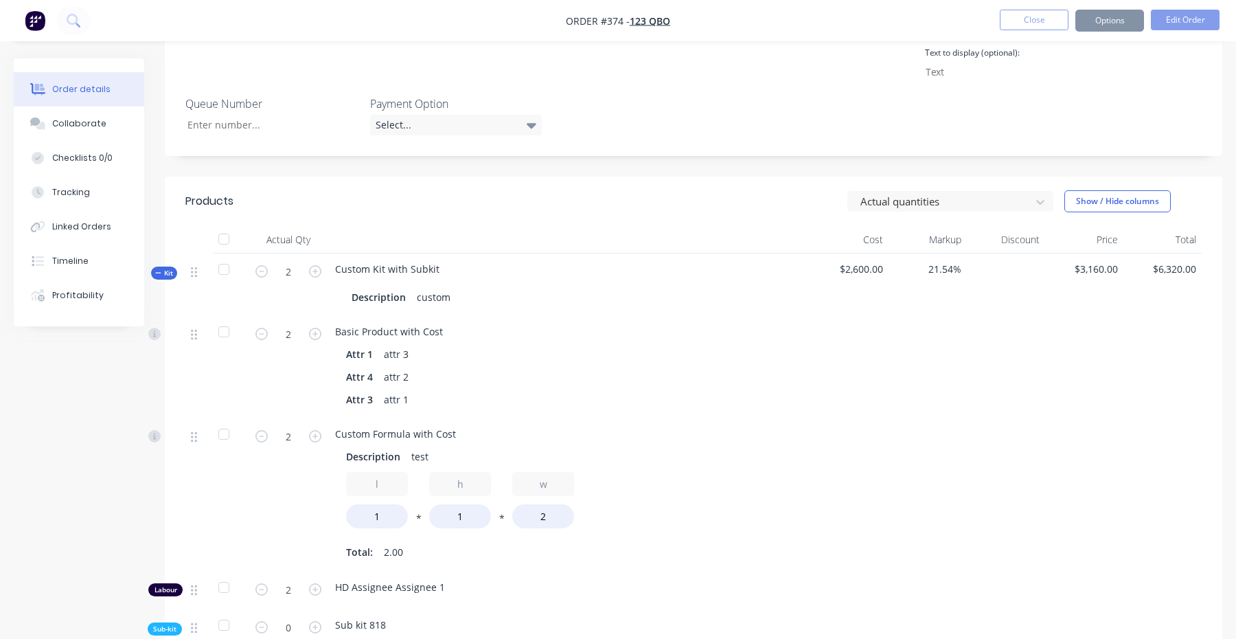
scroll to position [770, 0]
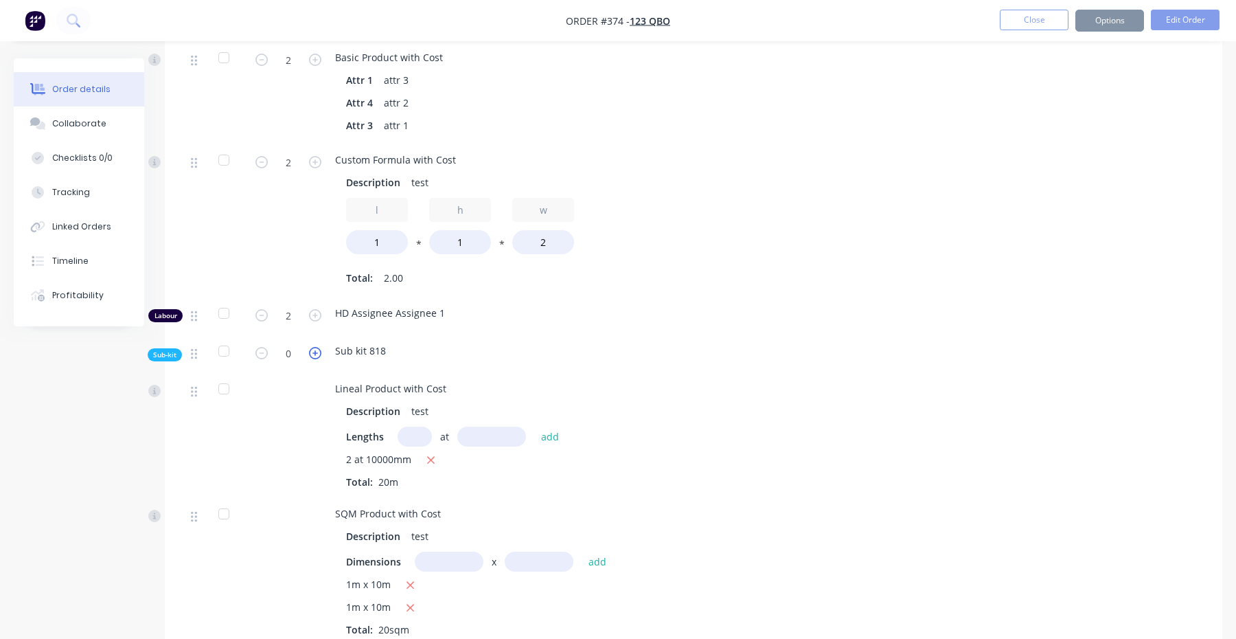
click at [315, 347] on icon "button" at bounding box center [315, 353] width 12 height 12
type input "1"
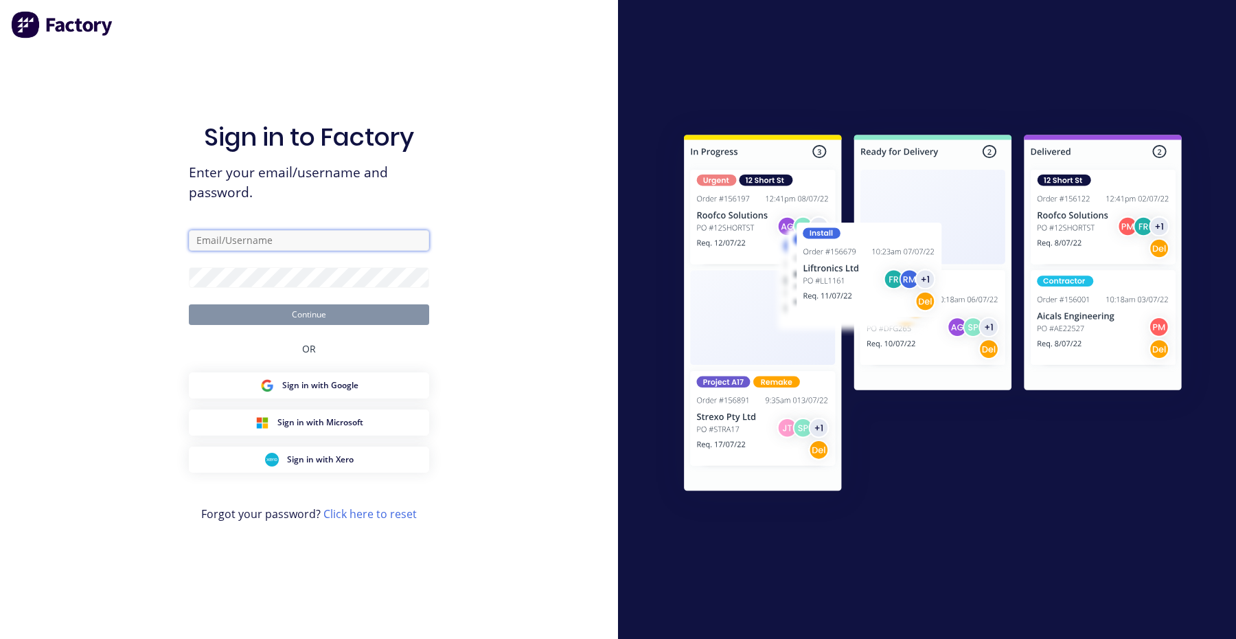
click at [300, 246] on input "text" at bounding box center [309, 240] width 240 height 21
paste input "aimon+1@hd.com"
type input "aimon+1@hd.com"
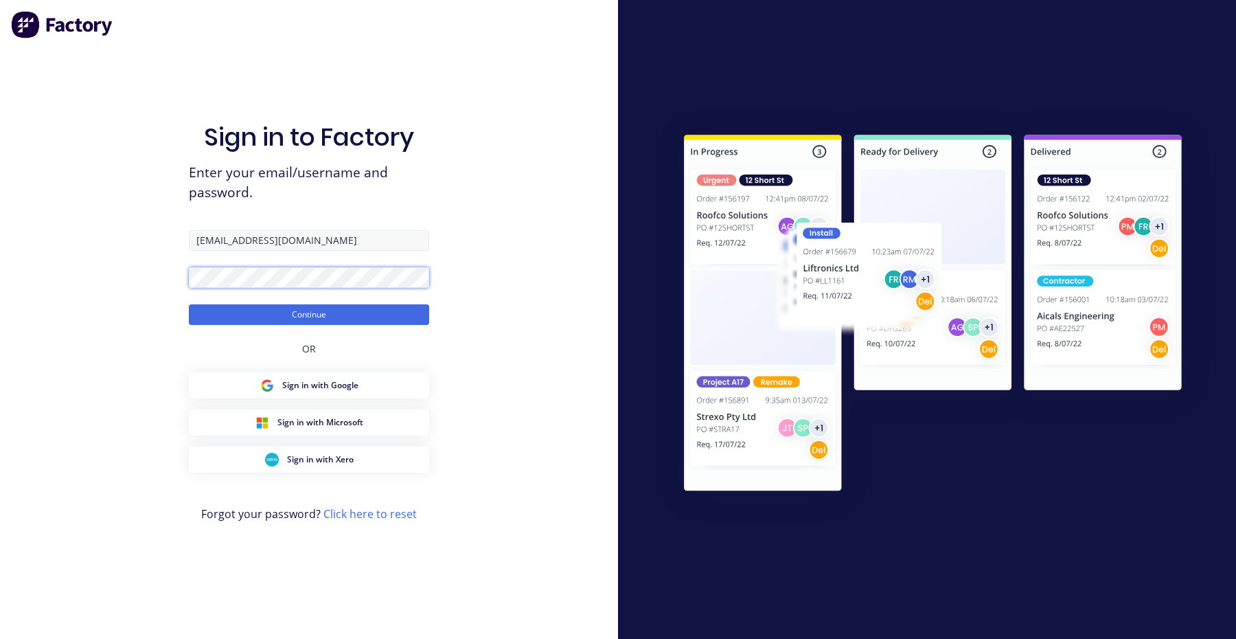
click at [189, 304] on button "Continue" at bounding box center [309, 314] width 240 height 21
